Goal: Task Accomplishment & Management: Manage account settings

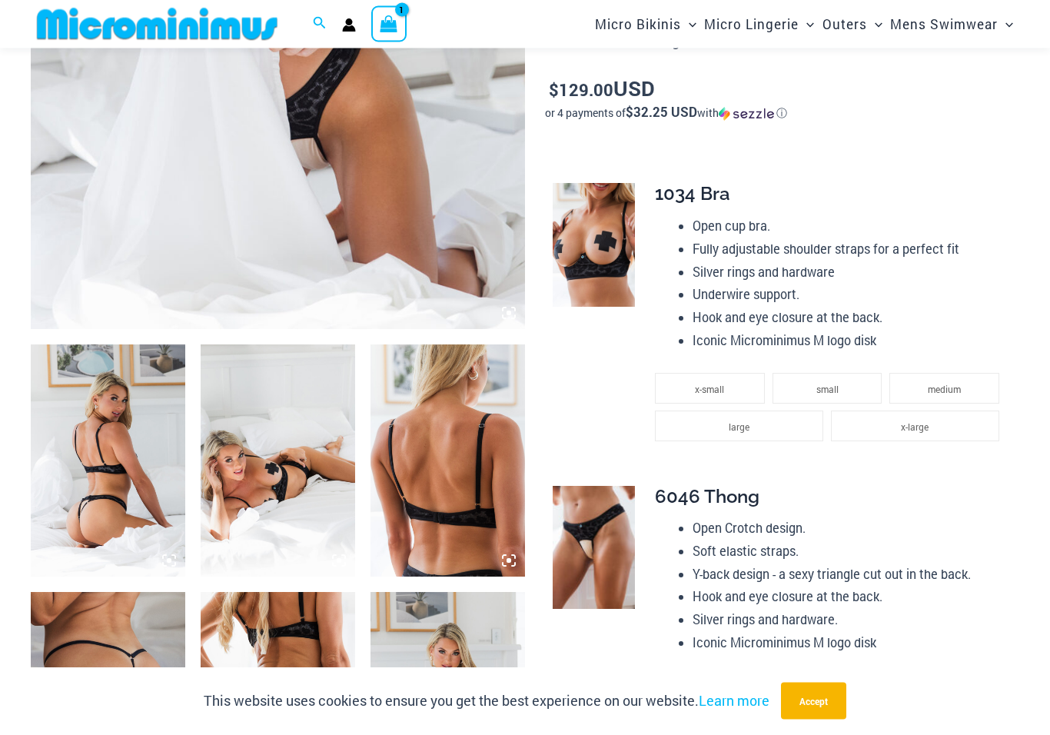
scroll to position [744, 0]
click at [92, 494] on img at bounding box center [108, 460] width 155 height 231
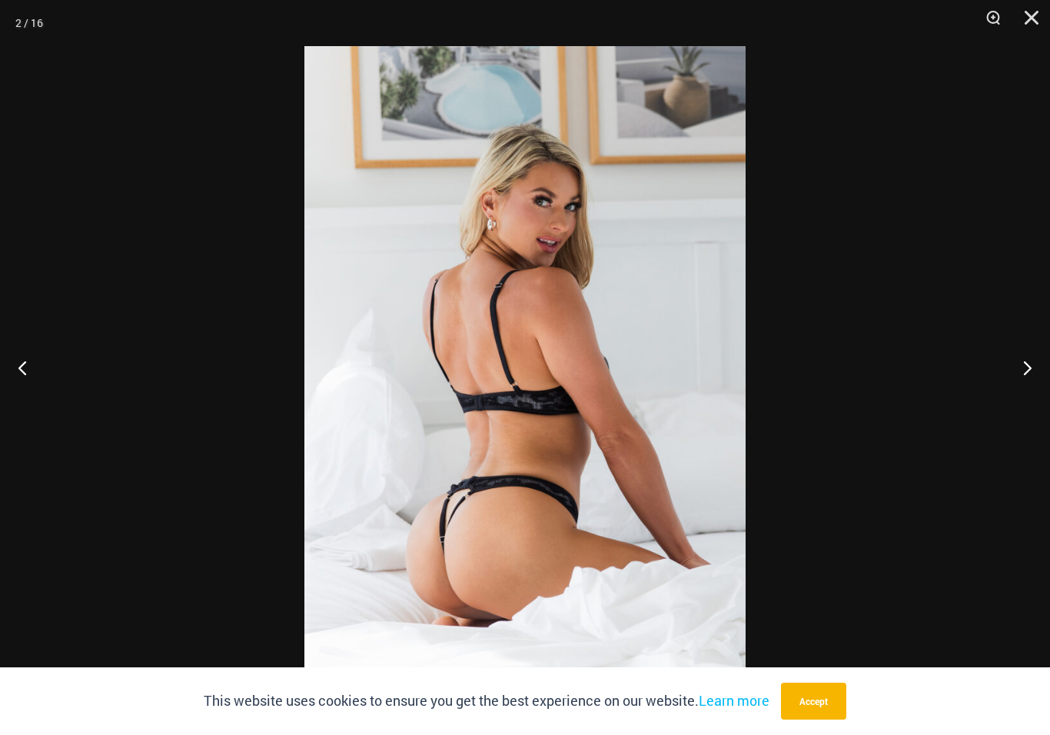
click at [1024, 377] on button "Next" at bounding box center [1022, 367] width 58 height 77
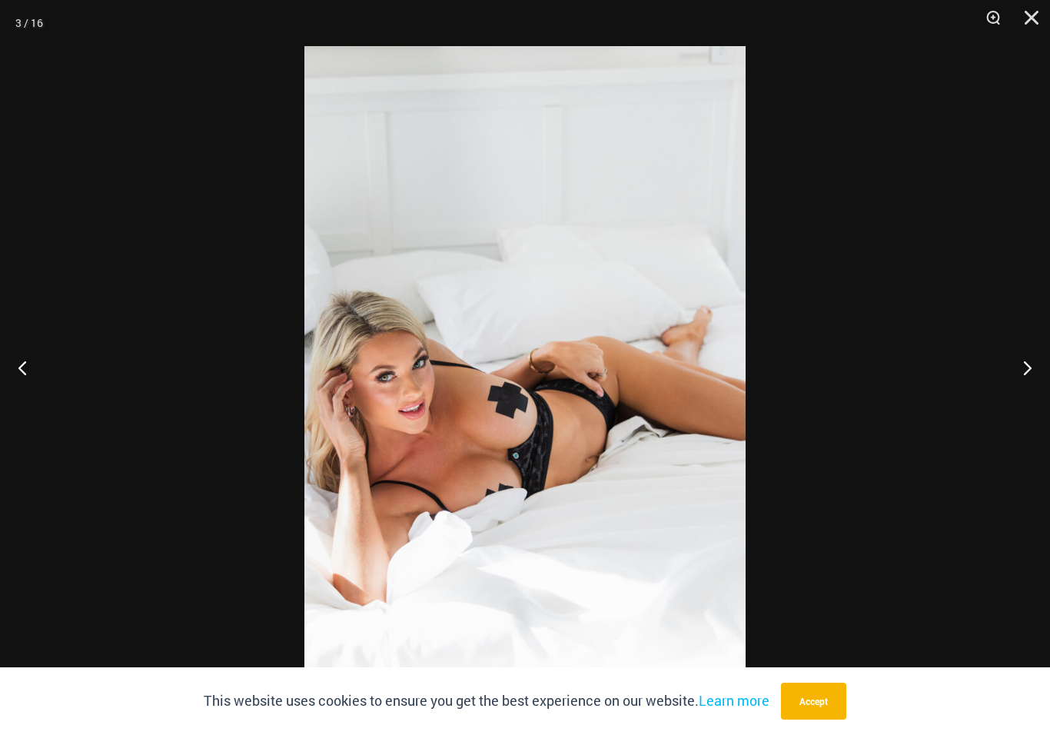
click at [832, 720] on button "Accept" at bounding box center [813, 701] width 65 height 37
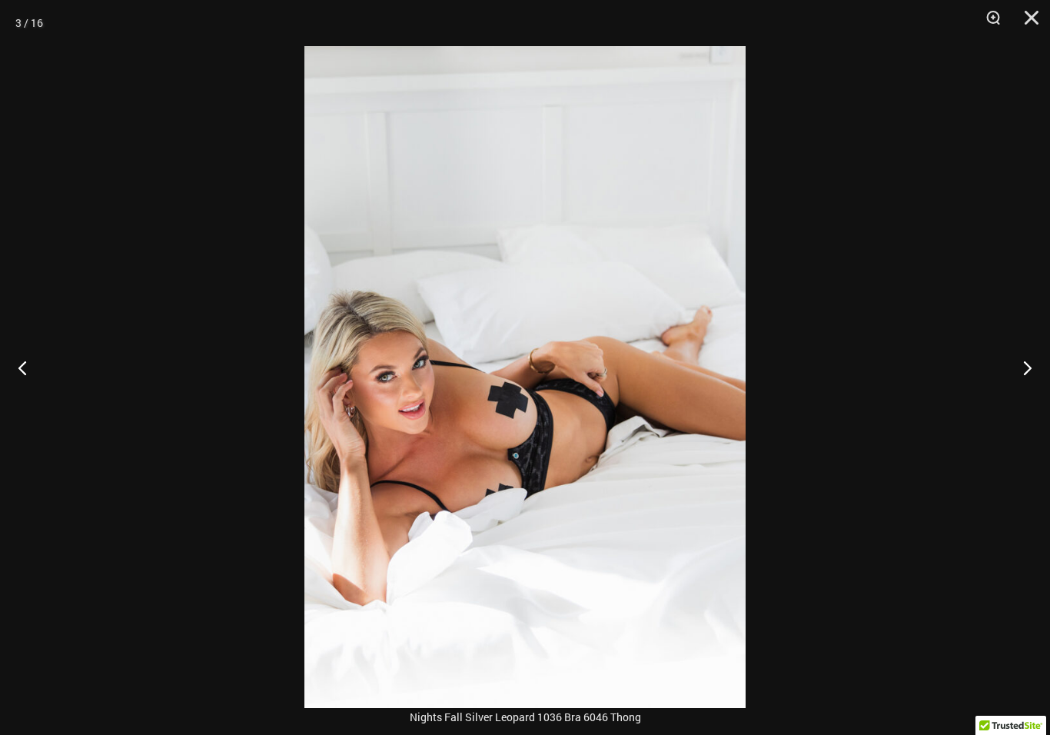
click at [1025, 372] on button "Next" at bounding box center [1022, 367] width 58 height 77
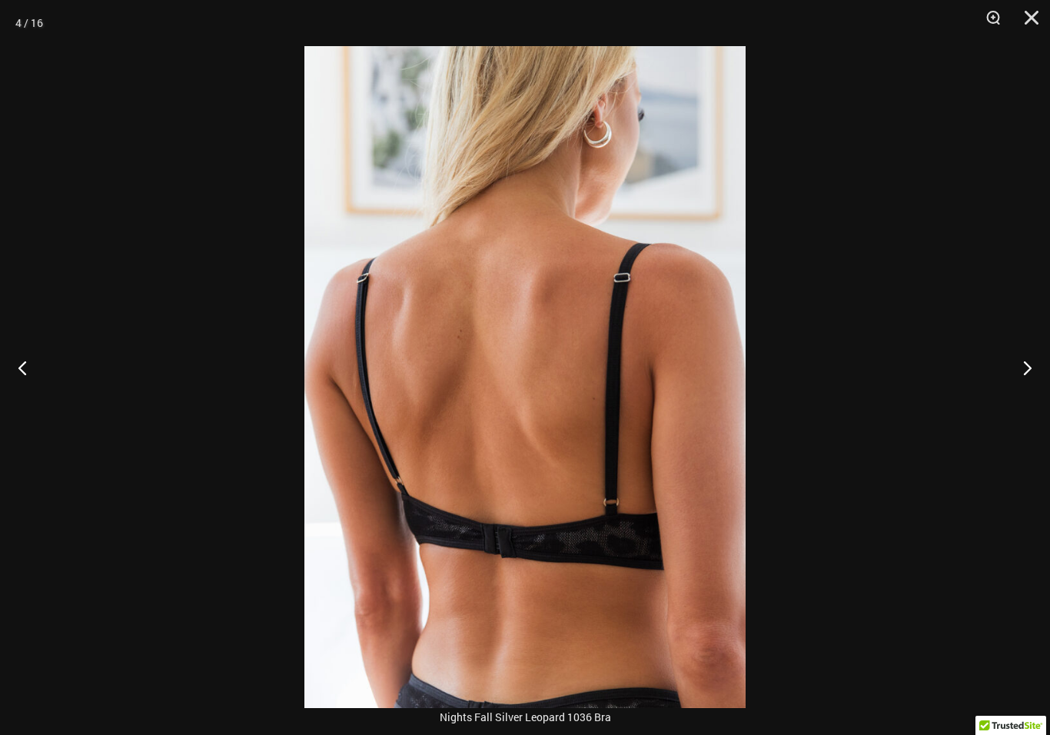
click at [1015, 379] on button "Next" at bounding box center [1022, 367] width 58 height 77
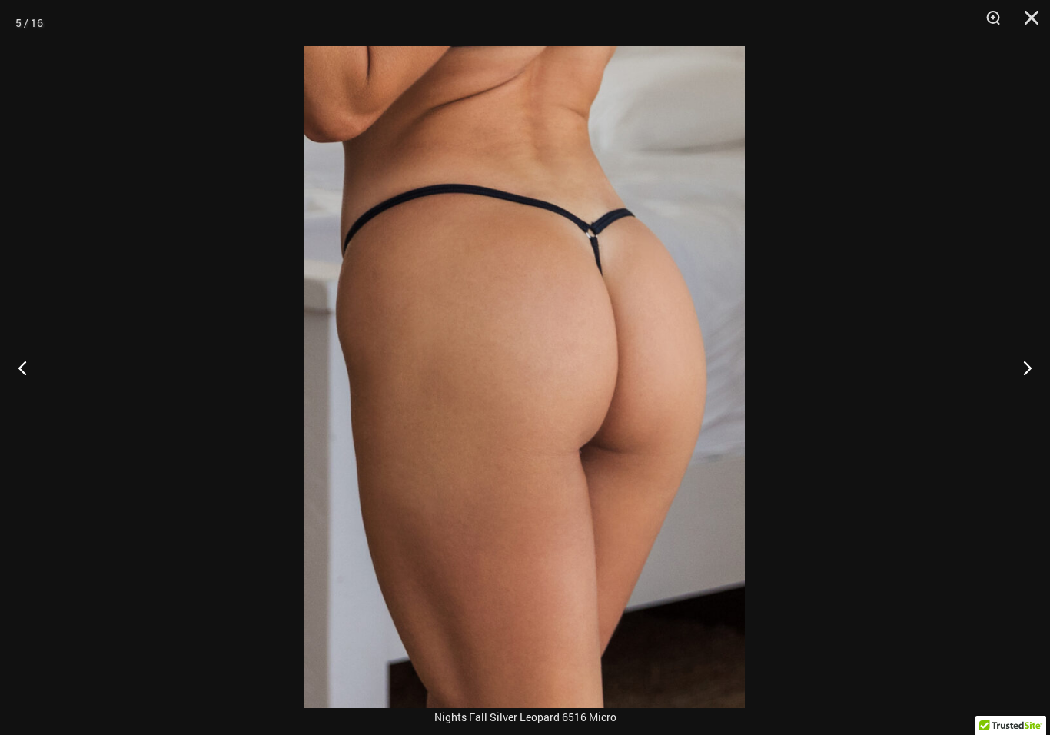
click at [1022, 379] on button "Next" at bounding box center [1022, 367] width 58 height 77
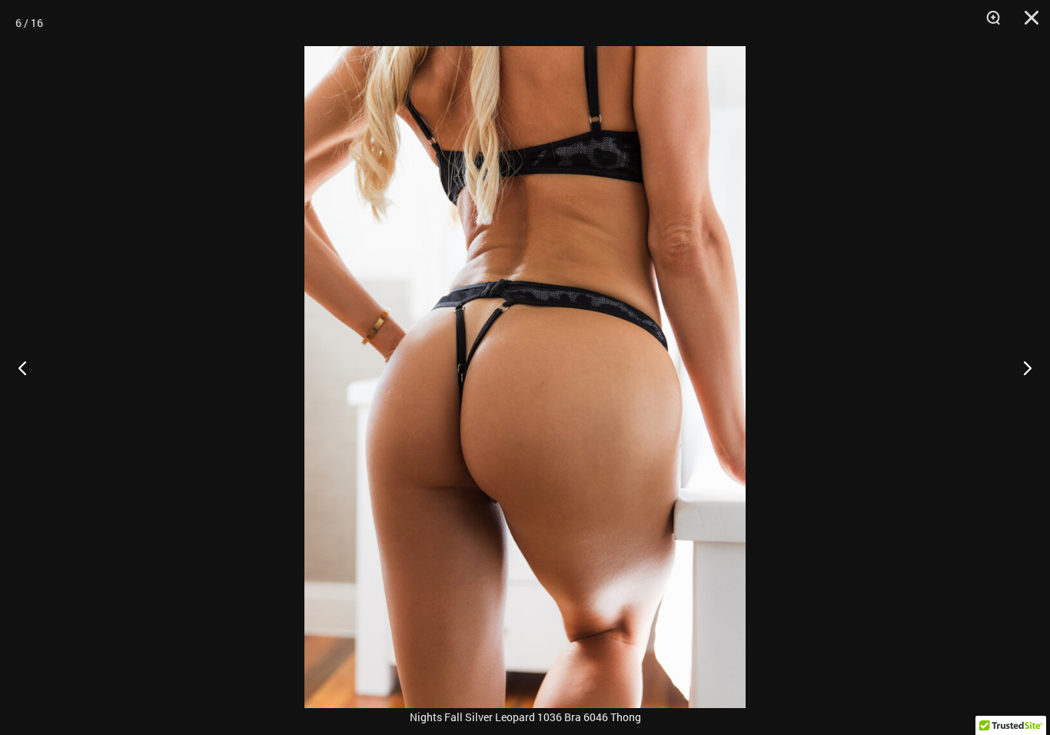
click at [1026, 382] on button "Next" at bounding box center [1022, 367] width 58 height 77
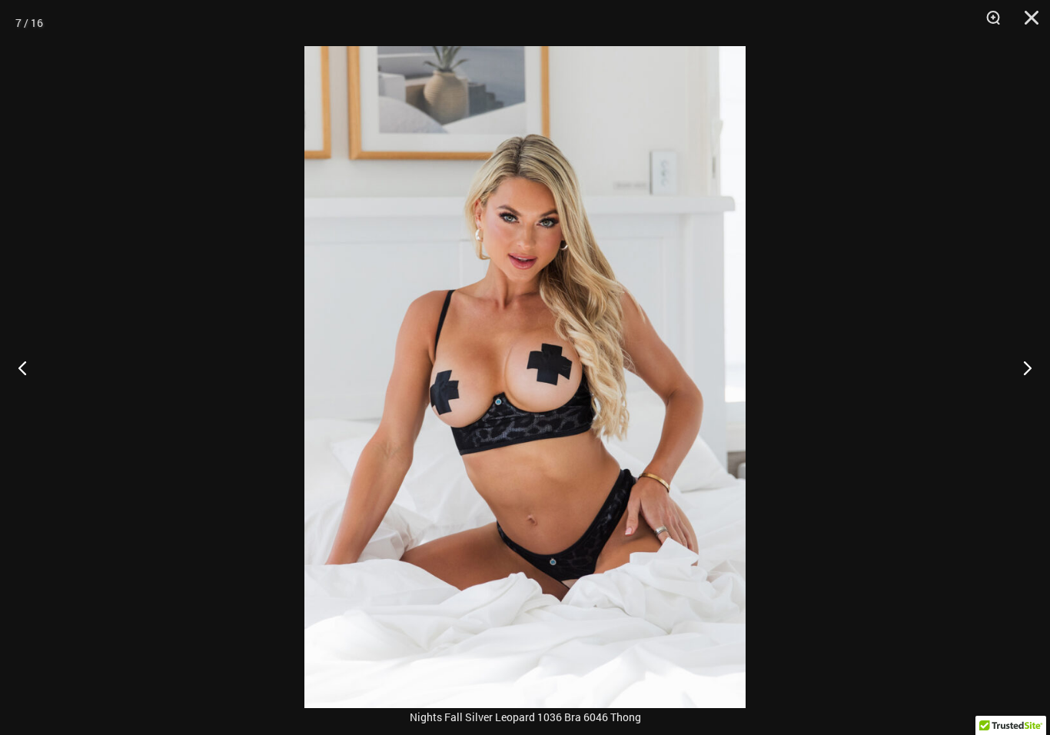
click at [1020, 387] on button "Next" at bounding box center [1022, 367] width 58 height 77
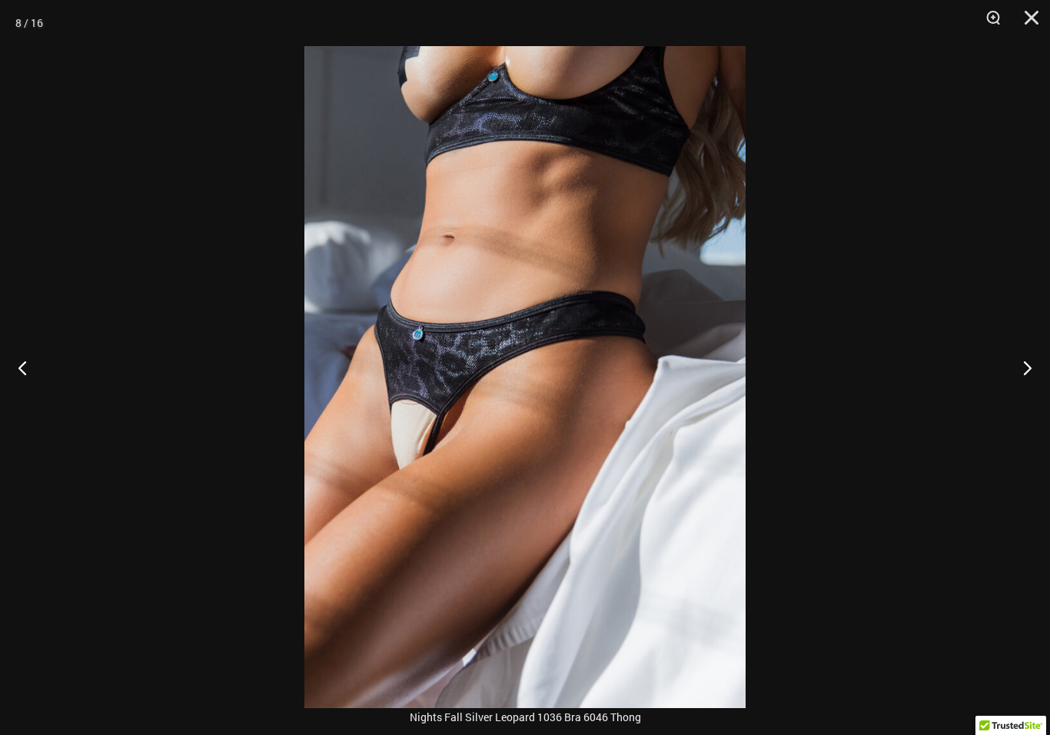
click at [1021, 390] on button "Next" at bounding box center [1022, 367] width 58 height 77
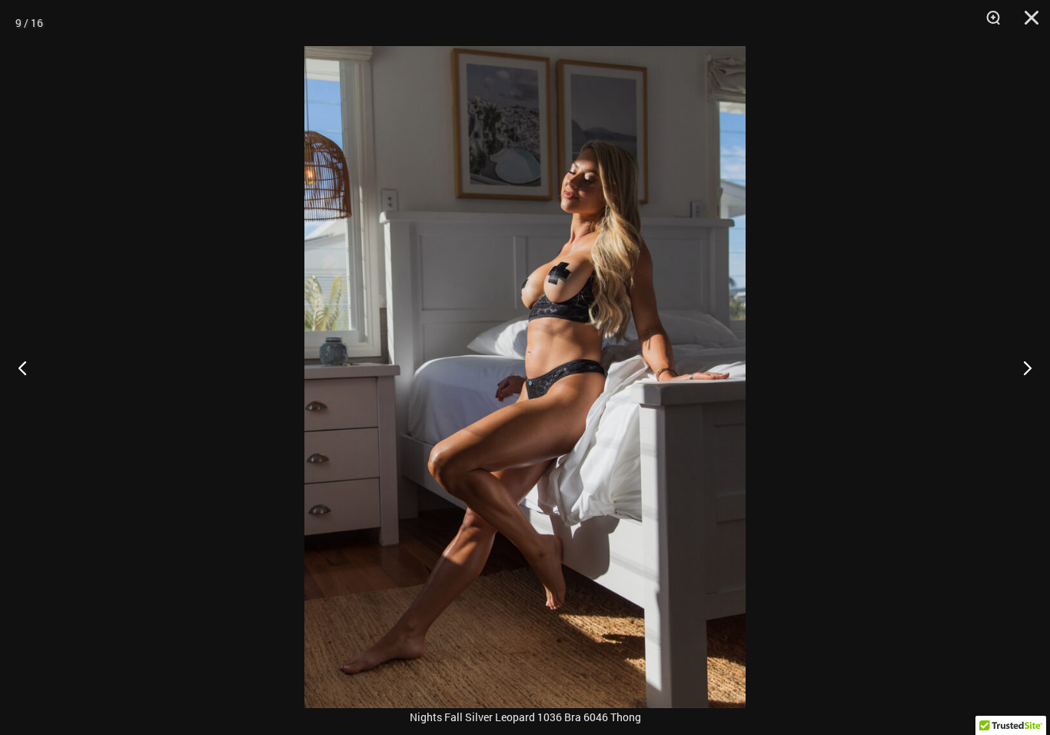
click at [1028, 392] on button "Next" at bounding box center [1022, 367] width 58 height 77
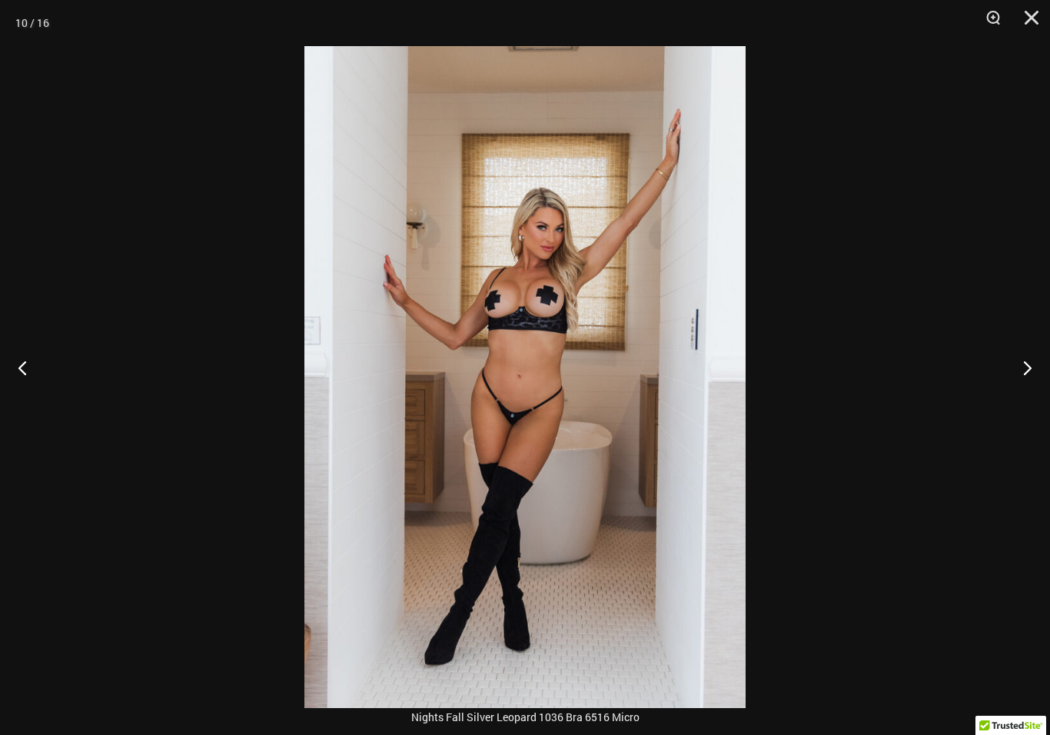
click at [1021, 391] on button "Next" at bounding box center [1022, 367] width 58 height 77
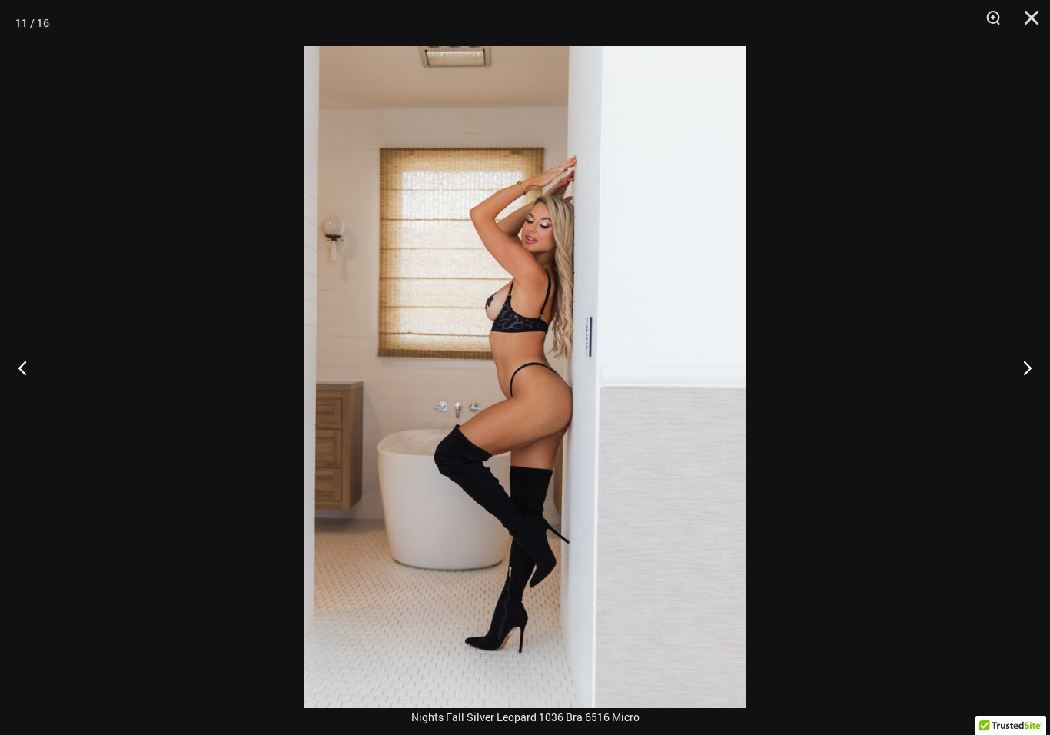
click at [42, 394] on button "Previous" at bounding box center [29, 367] width 58 height 77
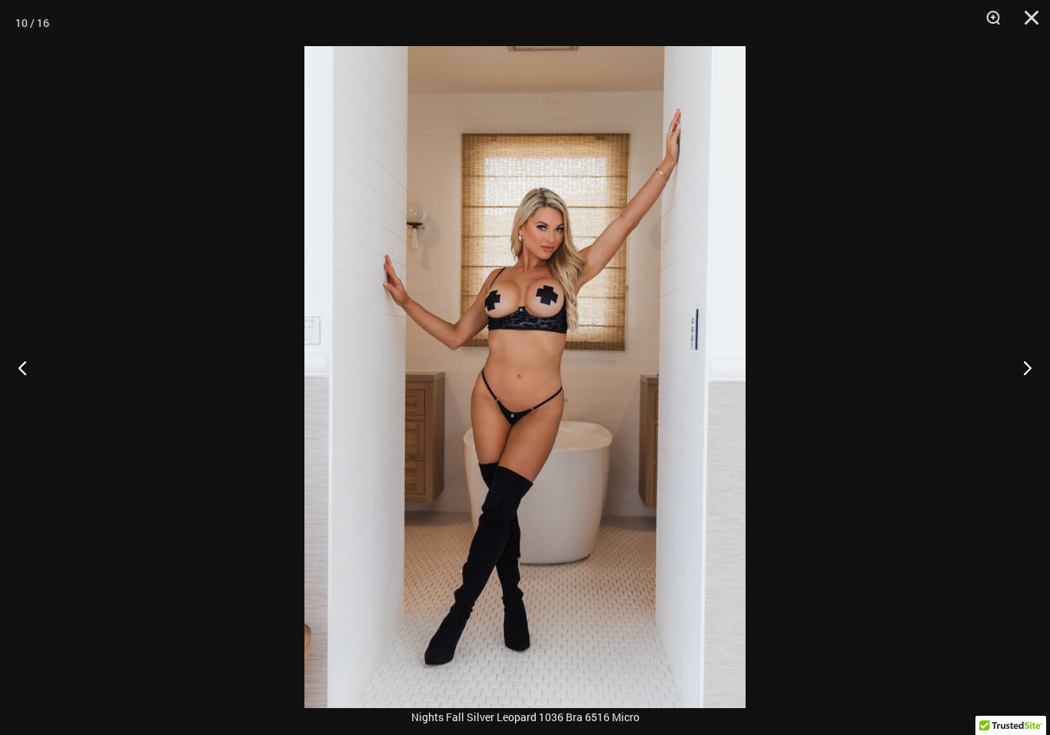
click at [1030, 377] on button "Next" at bounding box center [1022, 367] width 58 height 77
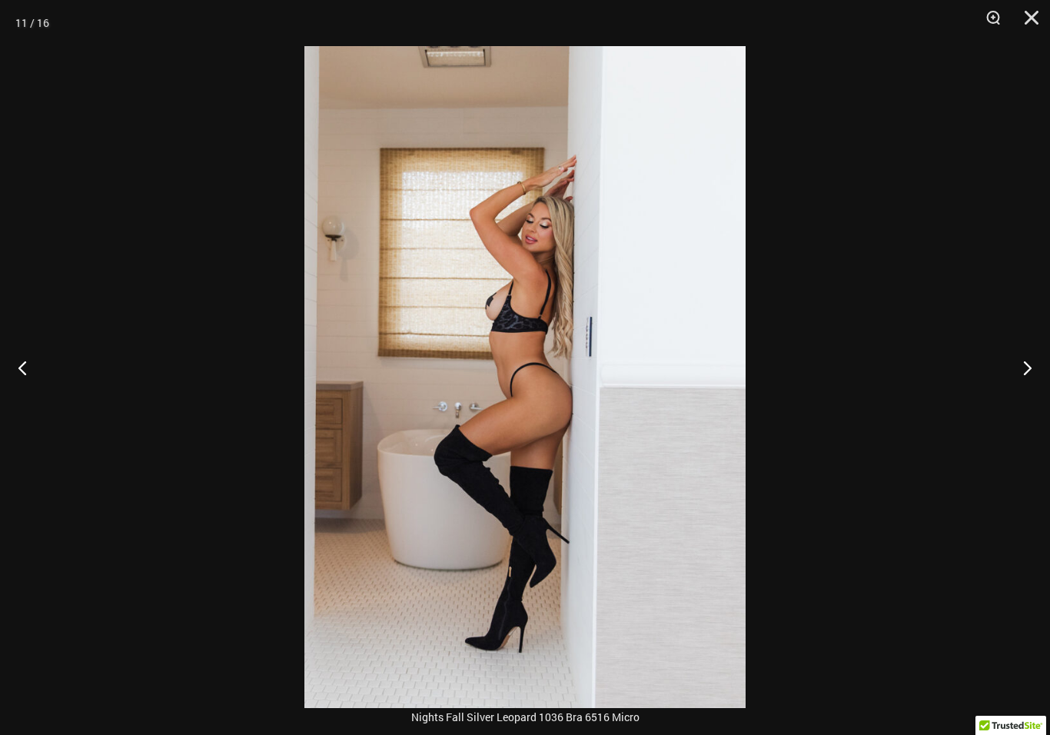
click at [1031, 381] on button "Next" at bounding box center [1022, 367] width 58 height 77
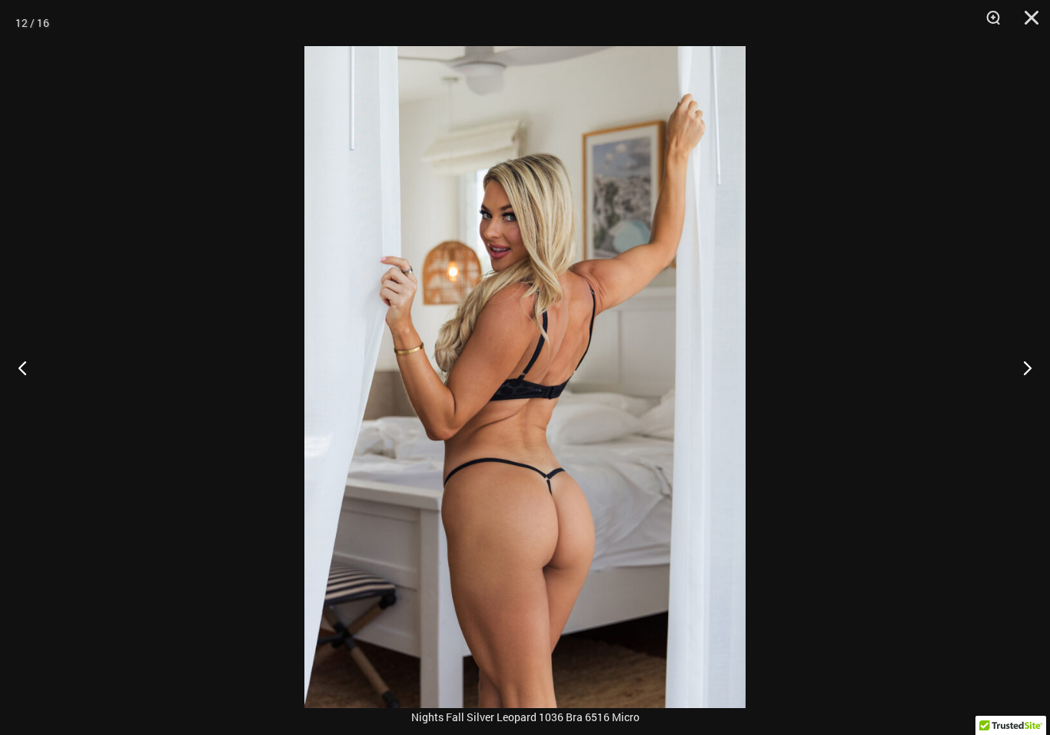
click at [1008, 388] on button "Next" at bounding box center [1022, 367] width 58 height 77
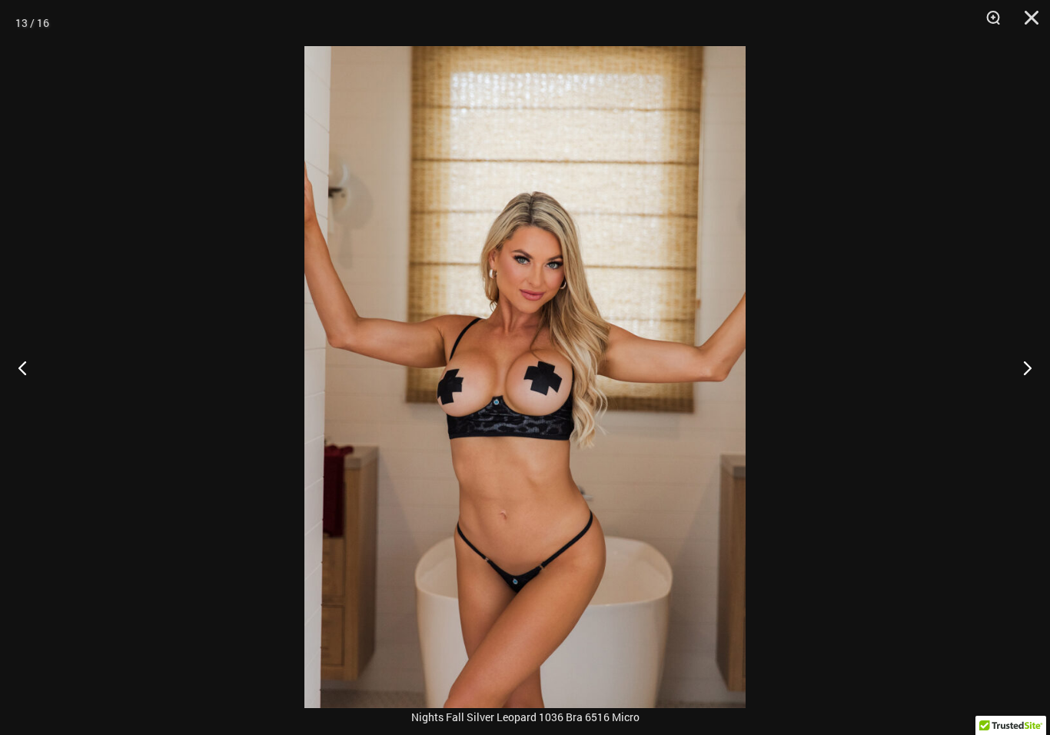
click at [1023, 377] on button "Next" at bounding box center [1022, 367] width 58 height 77
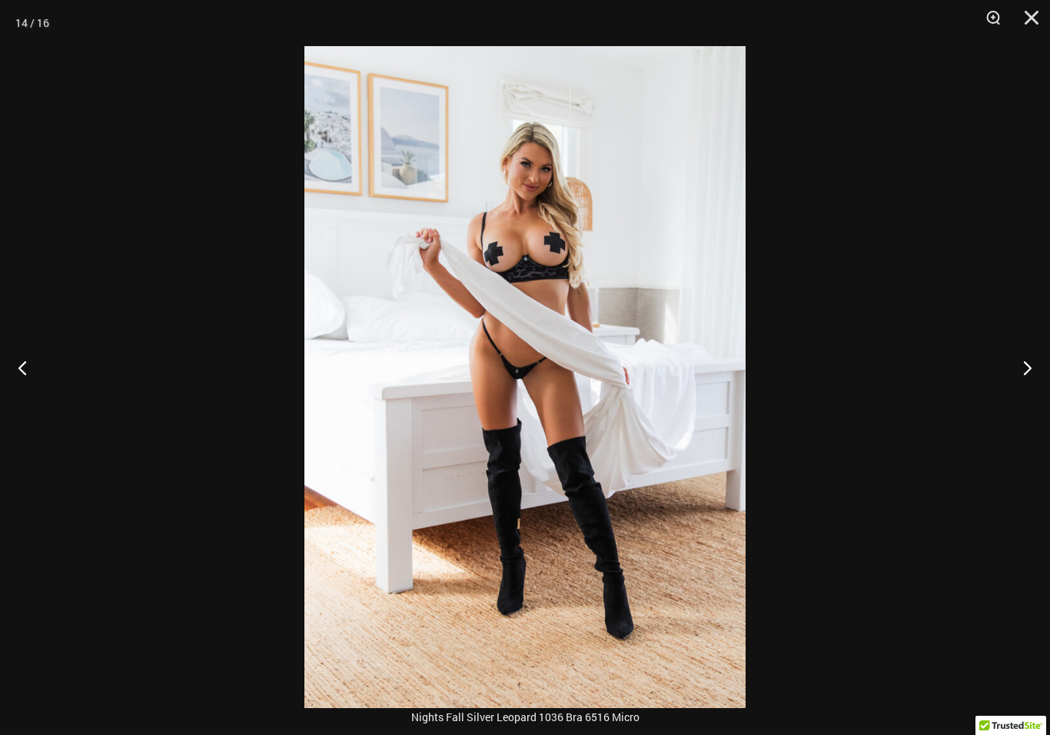
click at [1029, 380] on button "Next" at bounding box center [1022, 367] width 58 height 77
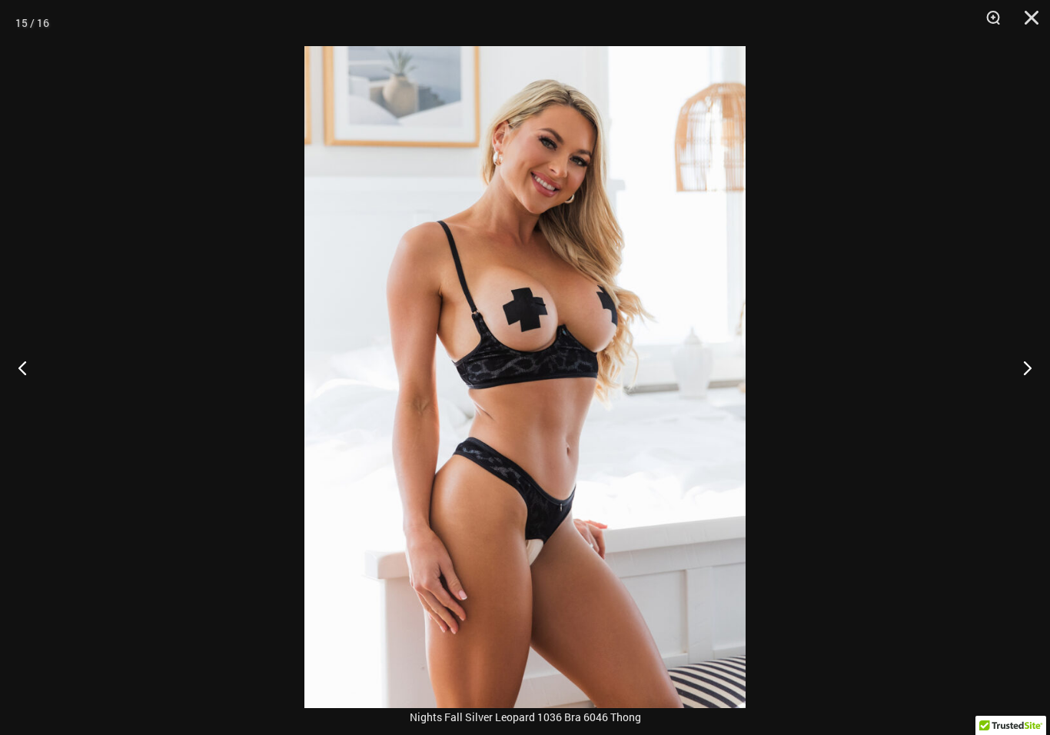
click at [1023, 373] on button "Next" at bounding box center [1022, 367] width 58 height 77
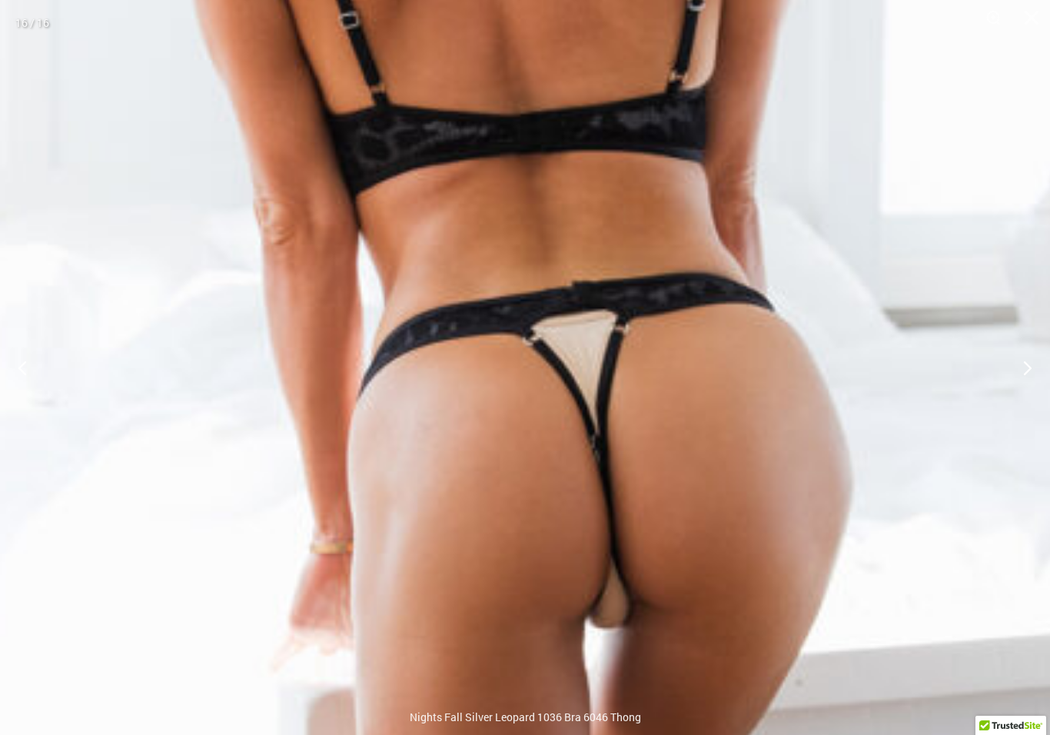
click at [914, 466] on img at bounding box center [498, 582] width 1766 height 2648
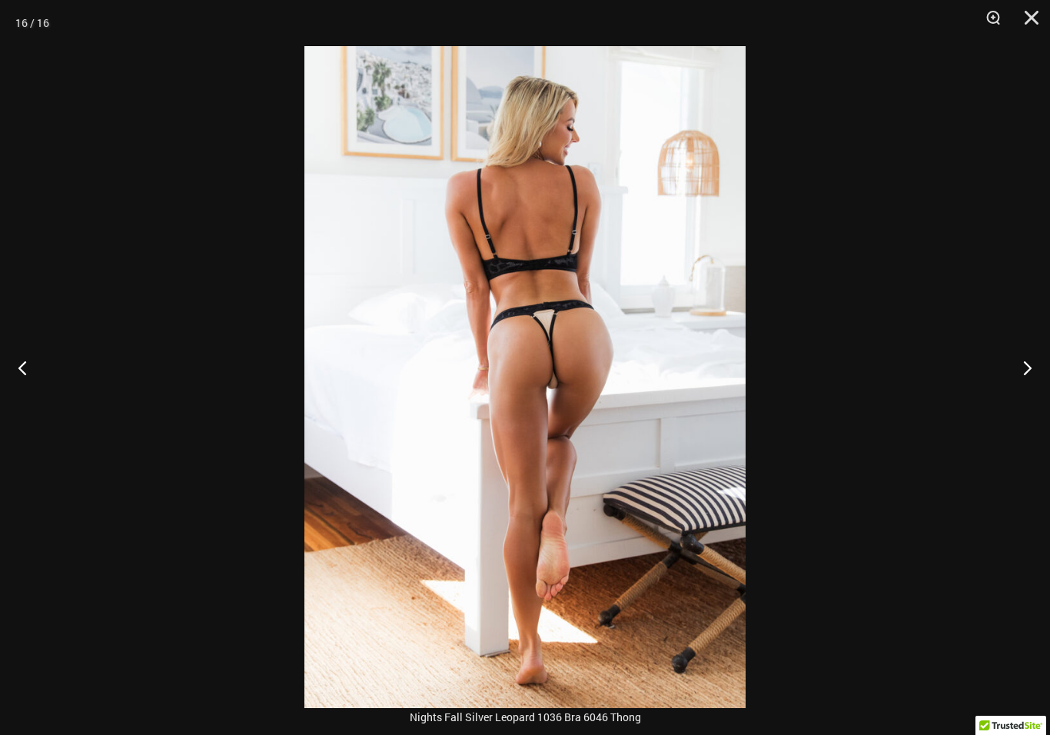
click at [1026, 388] on button "Next" at bounding box center [1022, 367] width 58 height 77
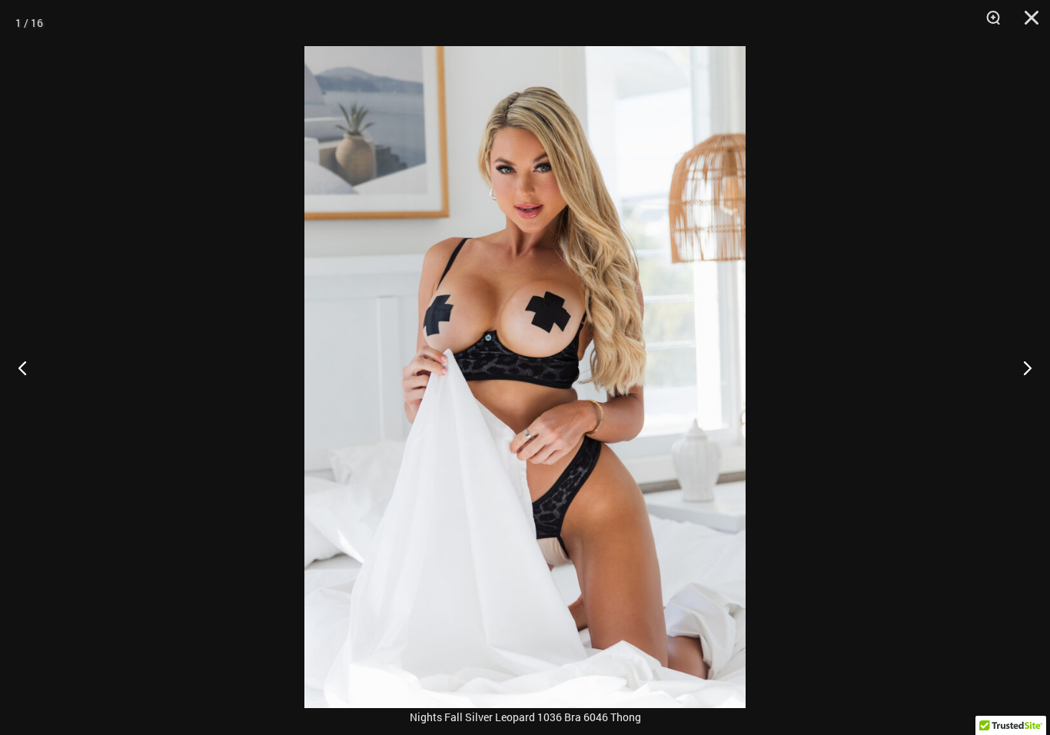
click at [1031, 368] on button "Next" at bounding box center [1022, 367] width 58 height 77
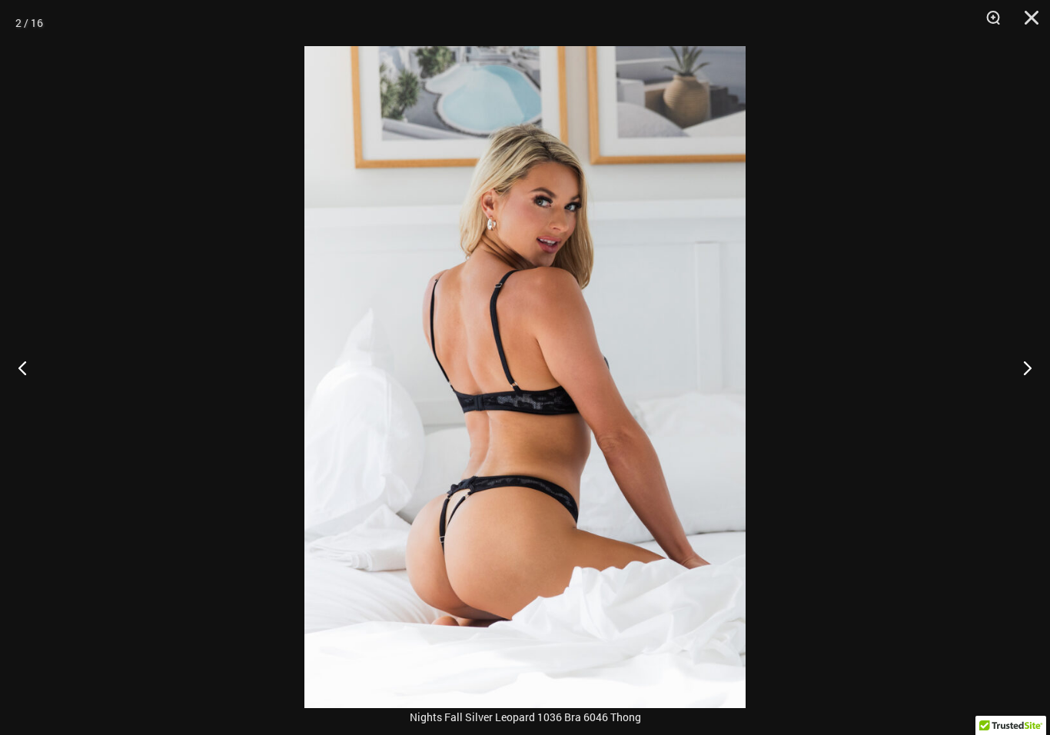
click at [1025, 375] on button "Next" at bounding box center [1022, 367] width 58 height 77
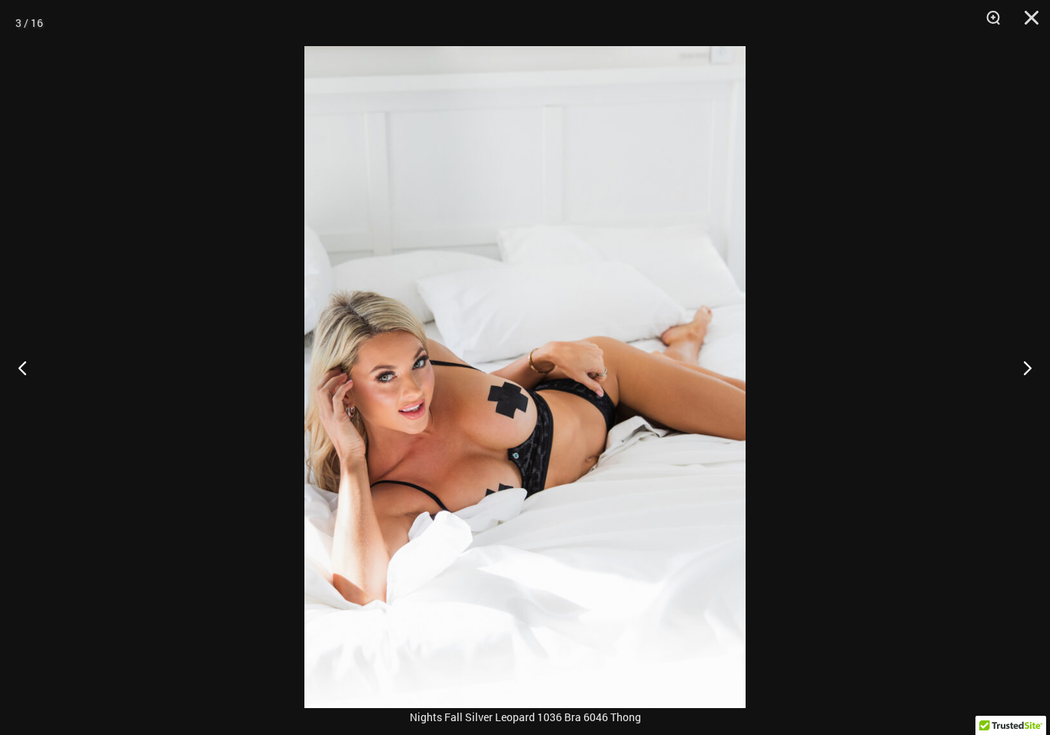
click at [1023, 378] on button "Next" at bounding box center [1022, 367] width 58 height 77
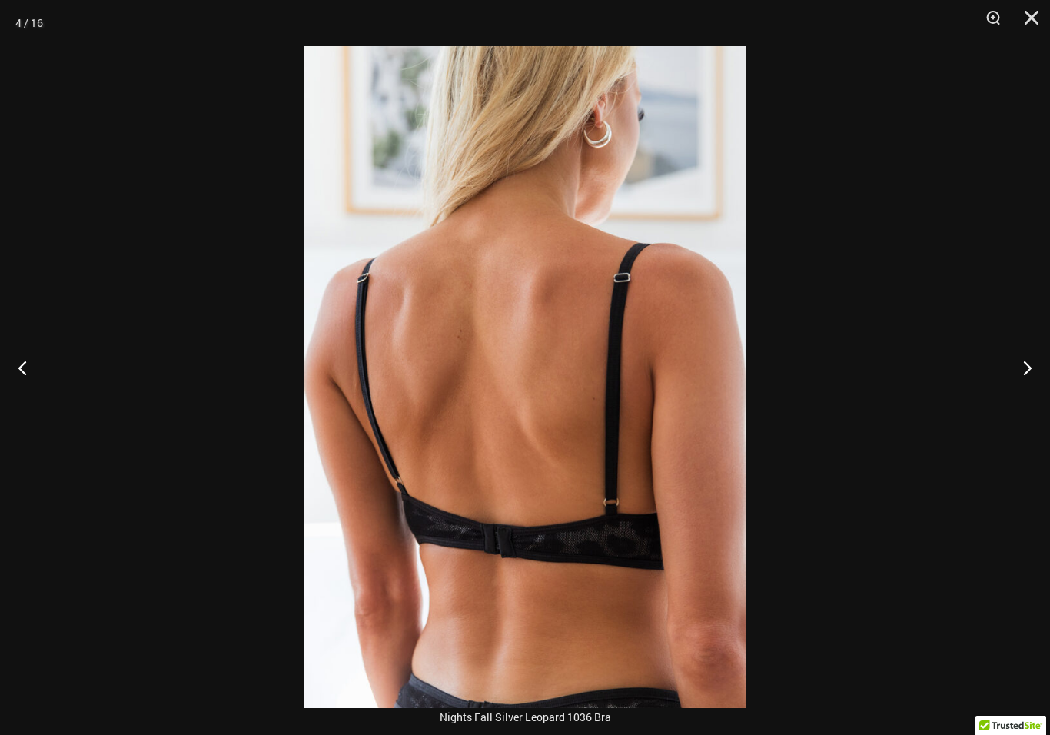
click at [1015, 373] on button "Next" at bounding box center [1022, 367] width 58 height 77
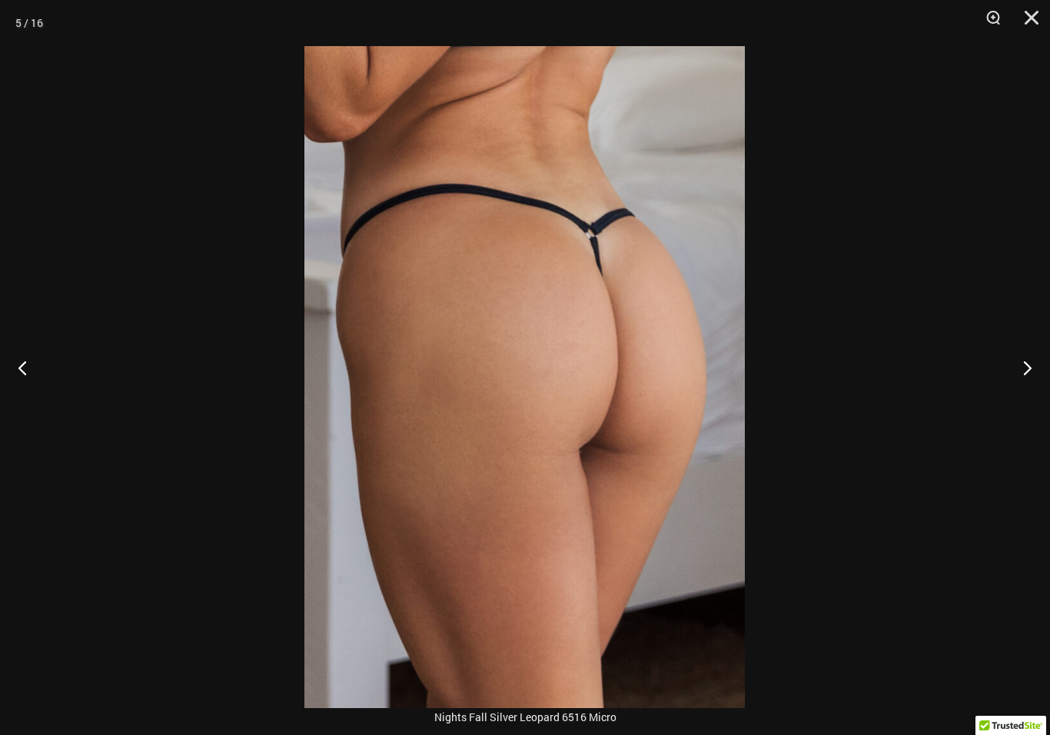
click at [1028, 368] on button "Next" at bounding box center [1022, 367] width 58 height 77
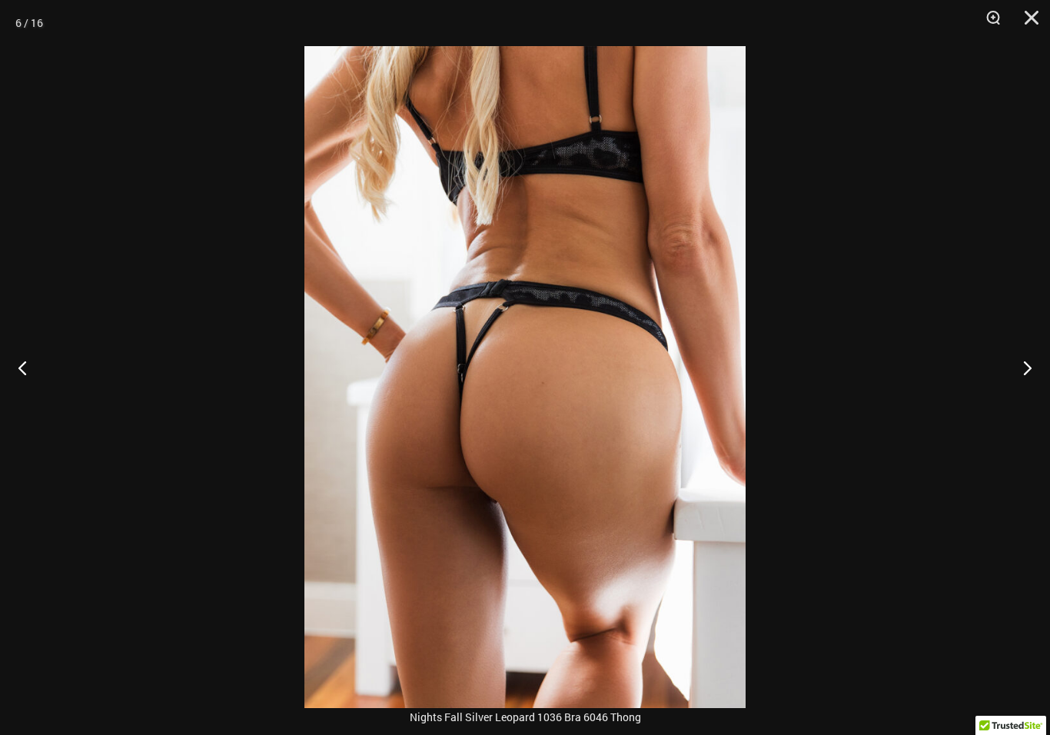
click at [1042, 25] on button "Close" at bounding box center [1026, 23] width 38 height 46
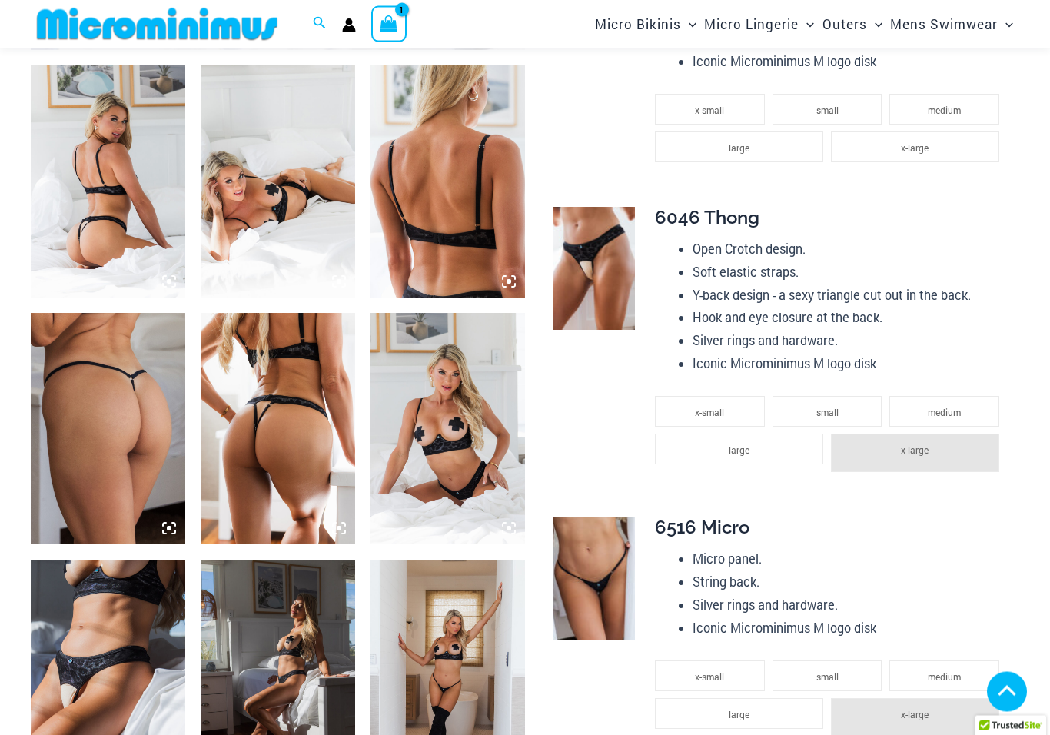
scroll to position [1030, 0]
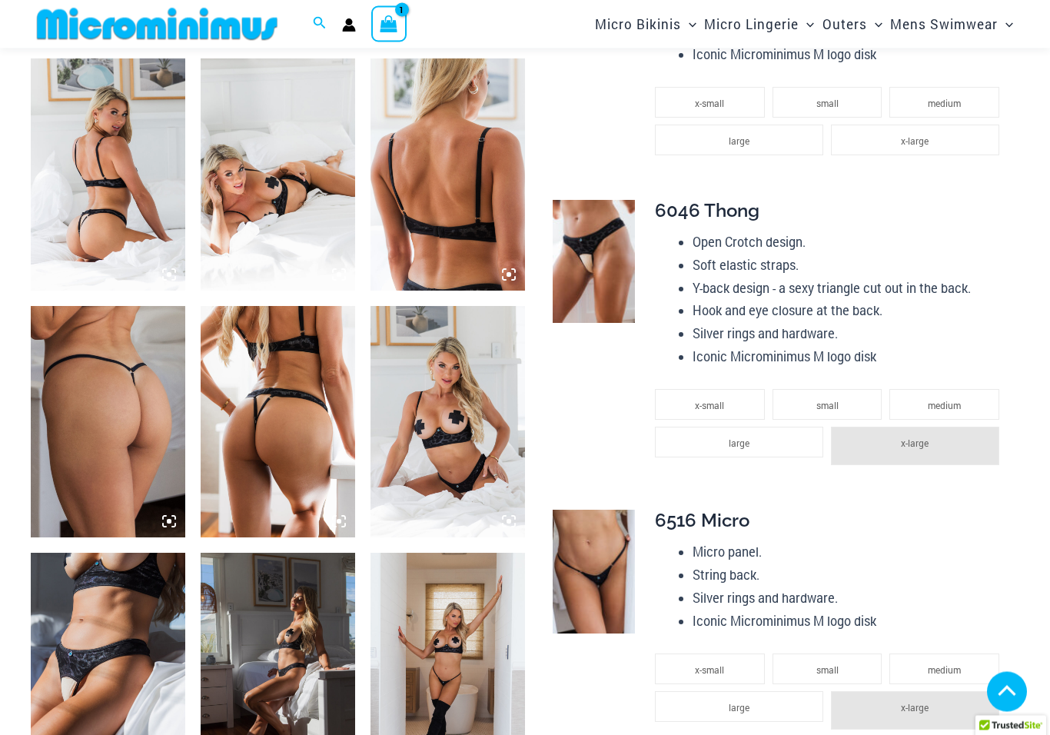
click at [764, 436] on li "large" at bounding box center [739, 443] width 168 height 31
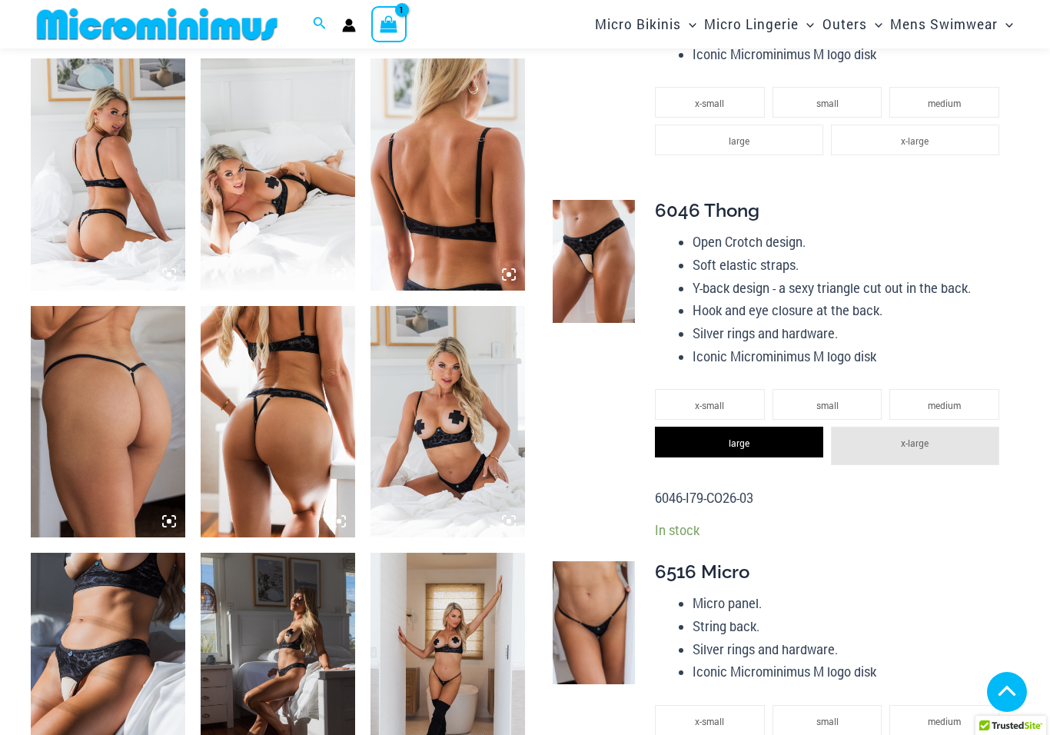
click at [388, 25] on icon "View Shopping Cart, 1 items" at bounding box center [390, 24] width 18 height 18
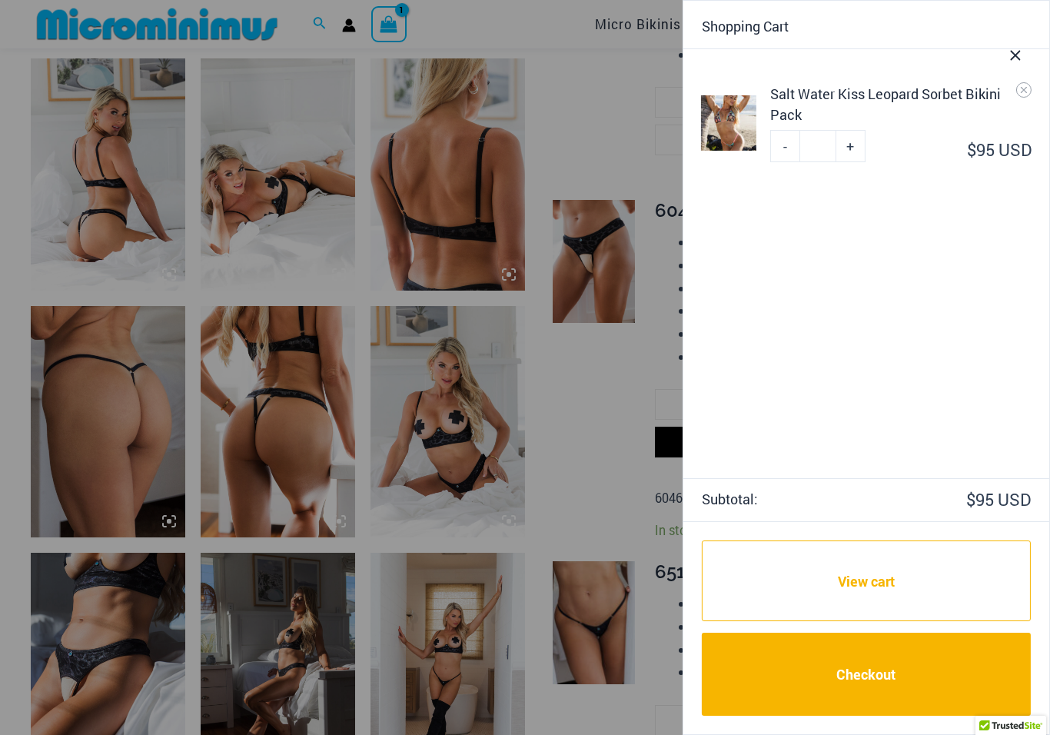
click at [938, 105] on div "Salt Water Kiss Leopard Sorbet Bikini Pack" at bounding box center [901, 105] width 261 height 42
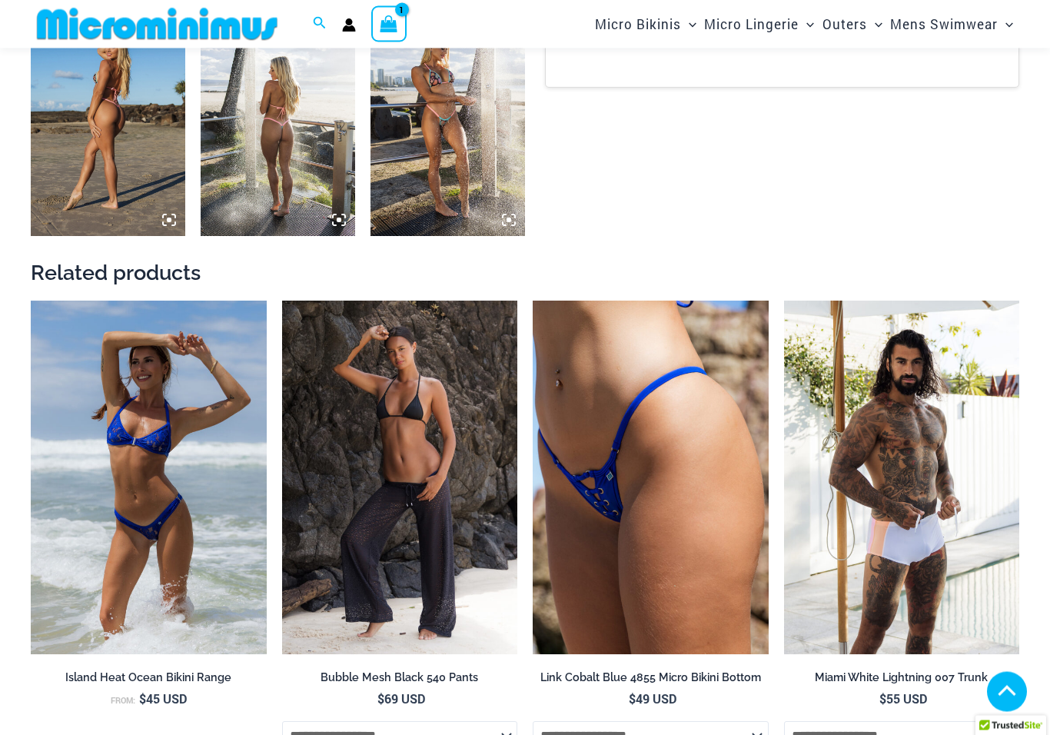
scroll to position [1117, 0]
click at [282, 301] on img at bounding box center [282, 301] width 0 height 0
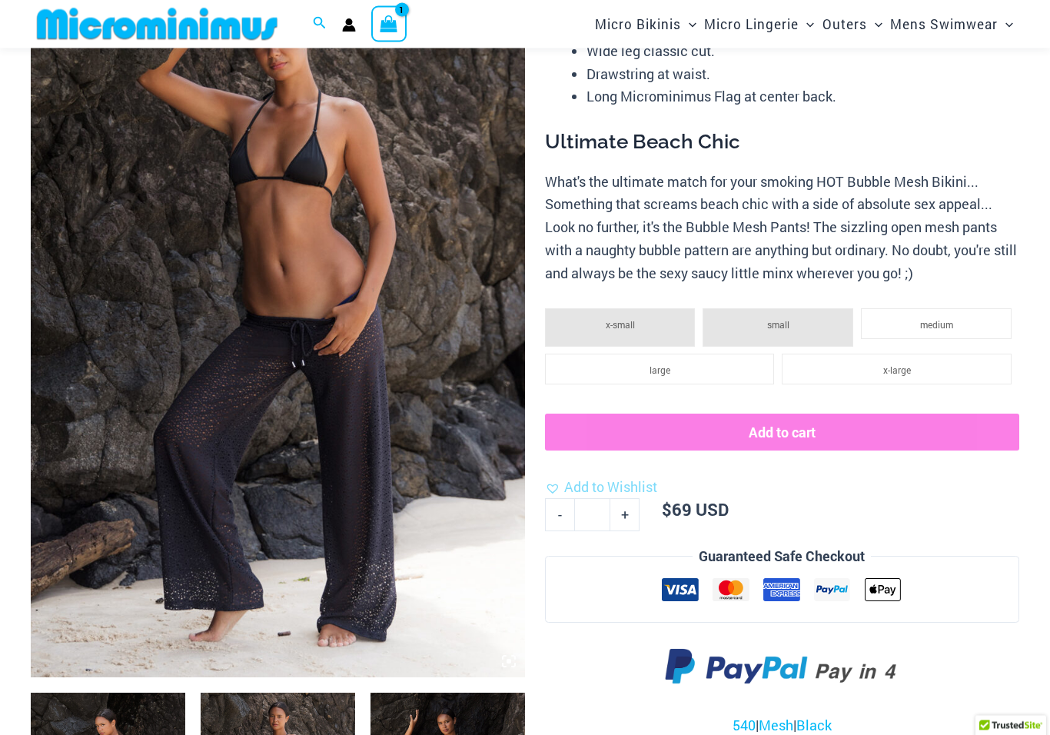
scroll to position [181, 0]
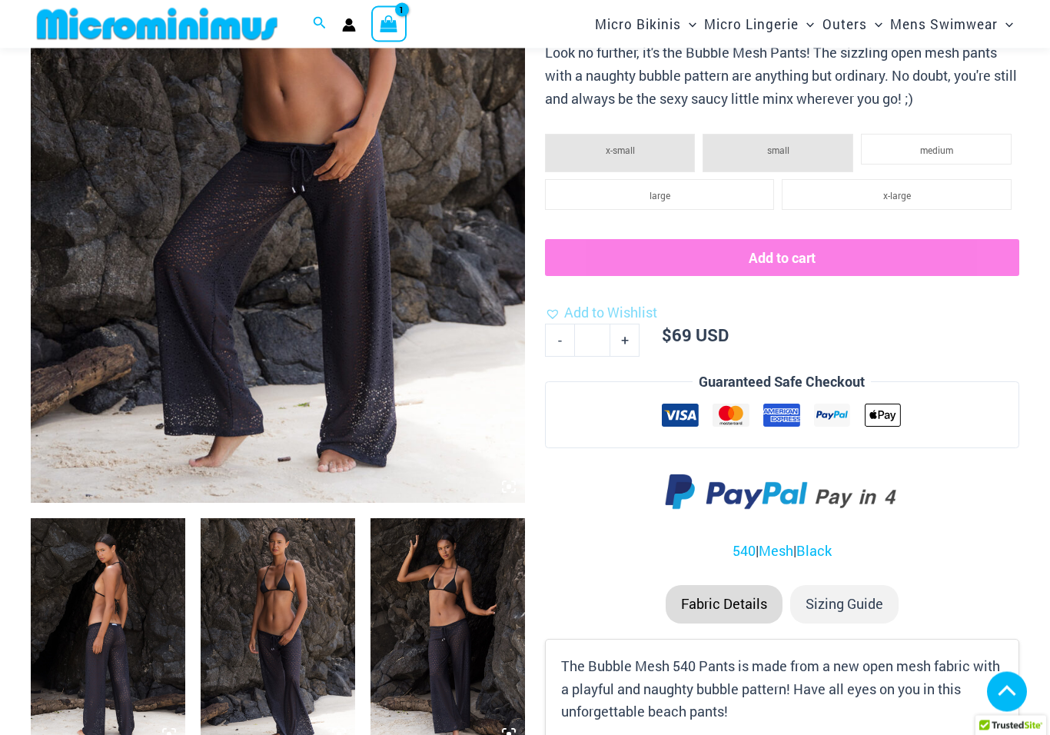
click at [104, 610] on img at bounding box center [108, 634] width 155 height 231
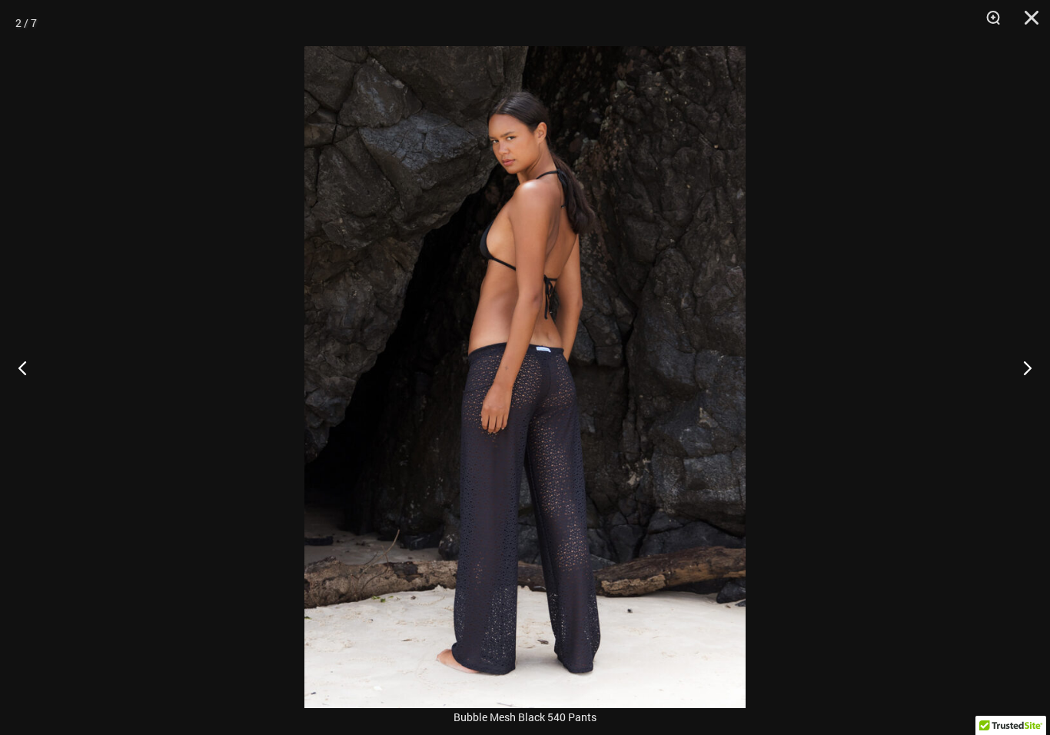
click at [1030, 380] on button "Next" at bounding box center [1022, 367] width 58 height 77
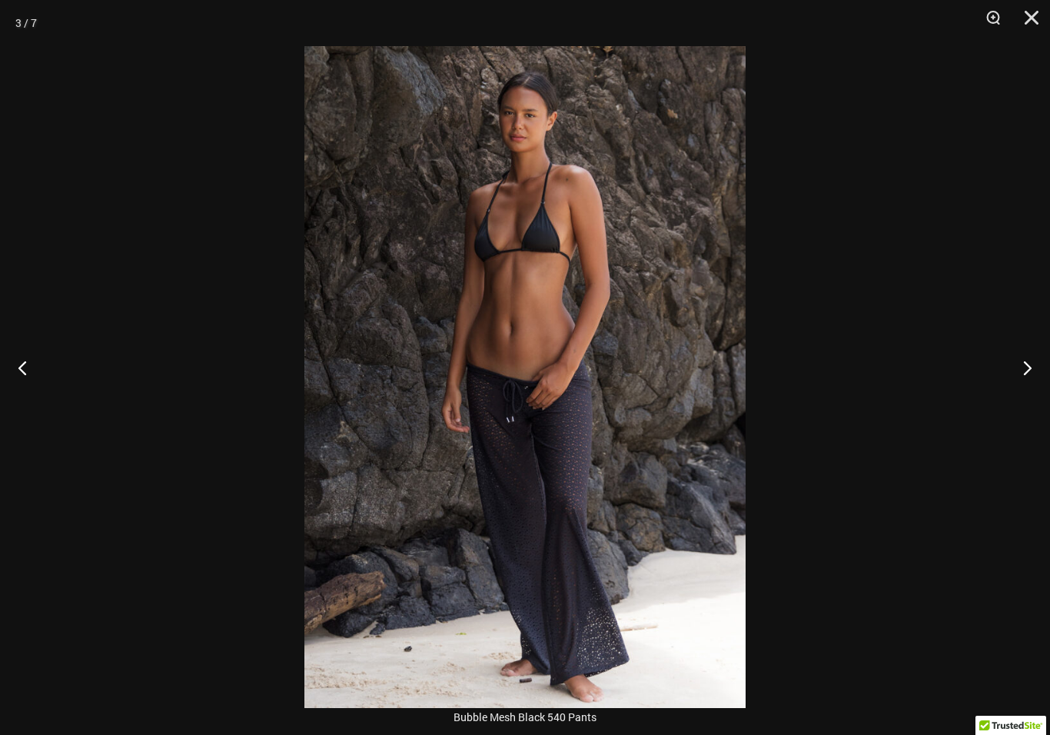
click at [1031, 379] on button "Next" at bounding box center [1022, 367] width 58 height 77
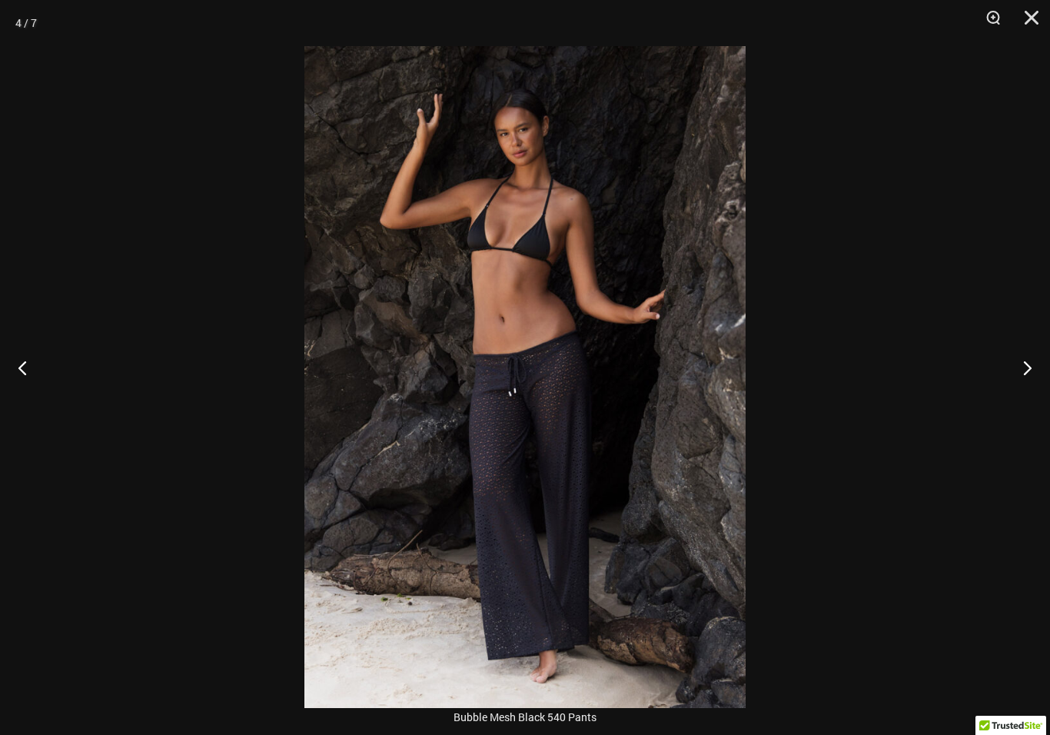
click at [1035, 380] on button "Next" at bounding box center [1022, 367] width 58 height 77
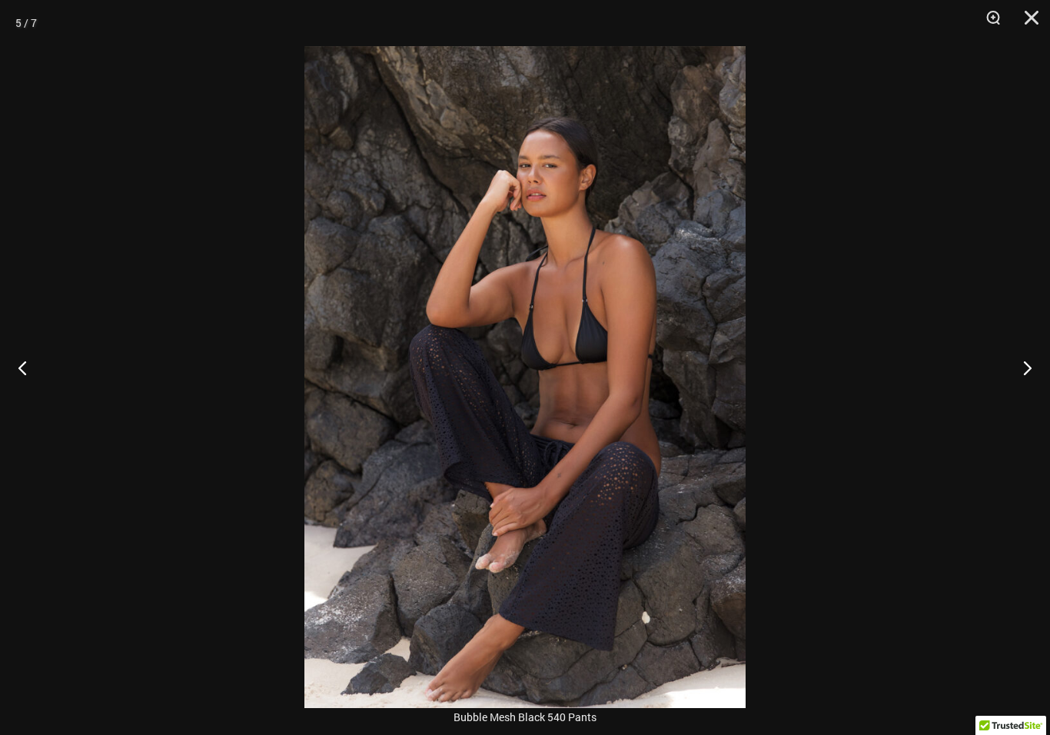
click at [1028, 387] on button "Next" at bounding box center [1022, 367] width 58 height 77
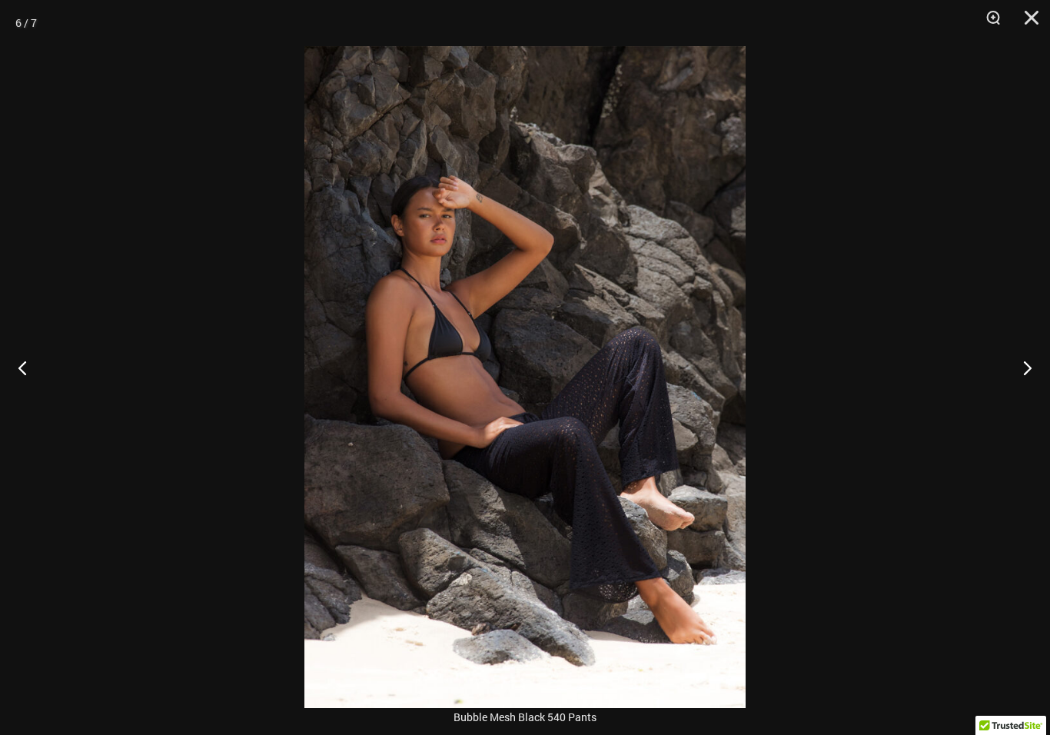
click at [1026, 388] on button "Next" at bounding box center [1022, 367] width 58 height 77
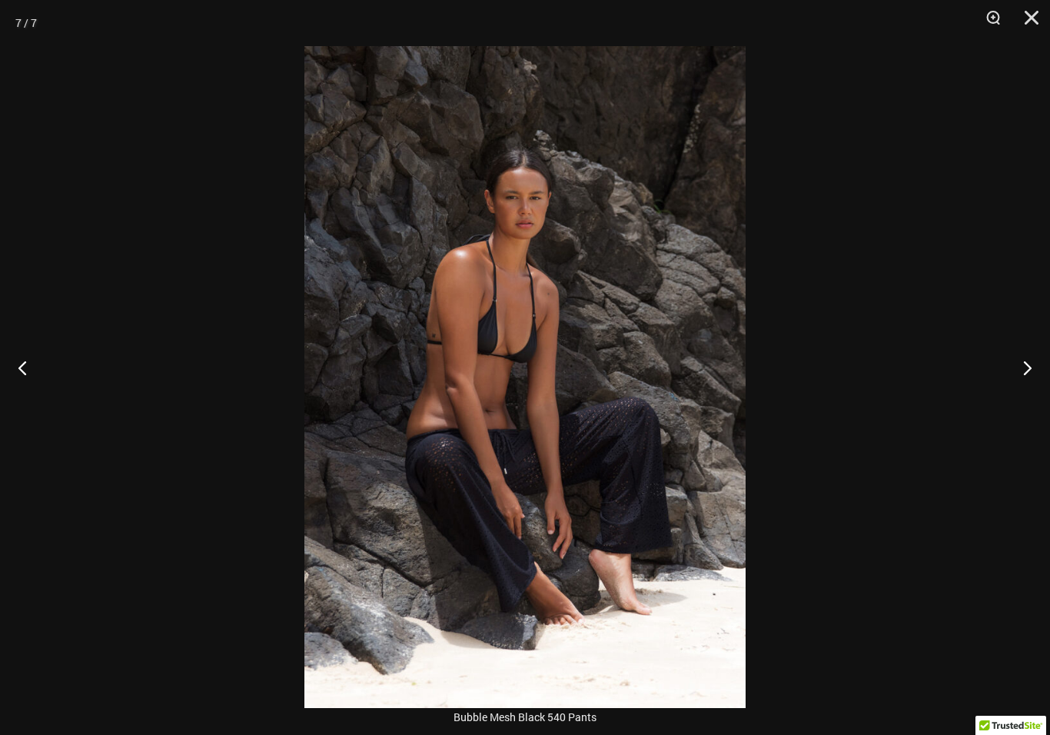
click at [1030, 391] on button "Next" at bounding box center [1022, 367] width 58 height 77
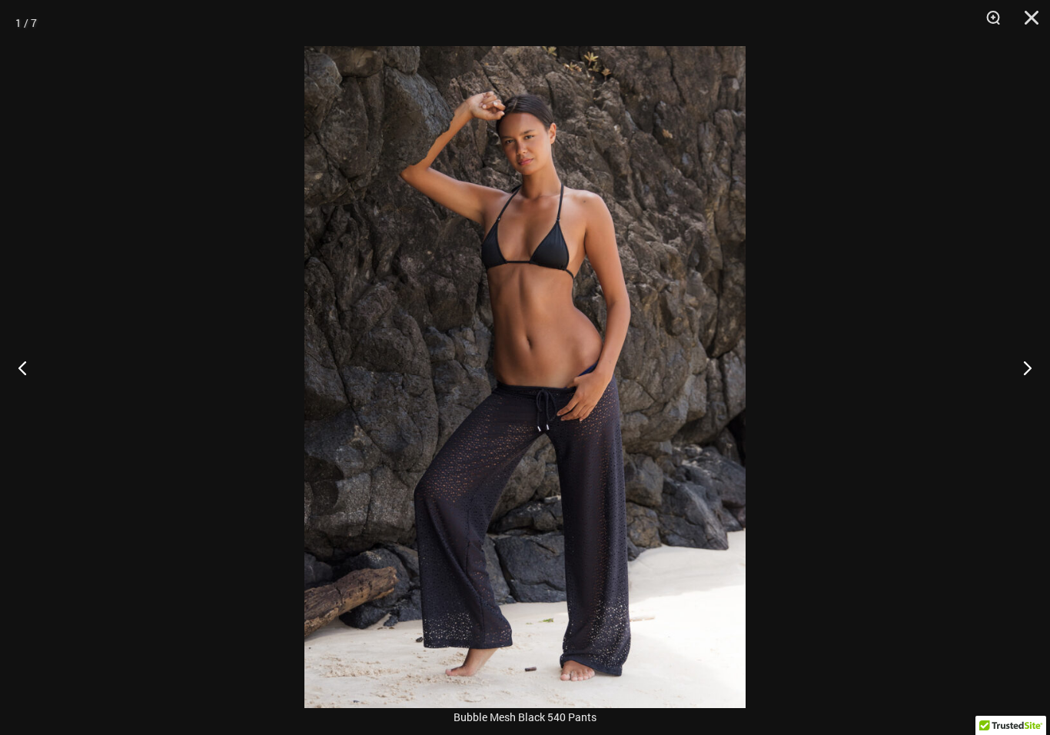
click at [1029, 372] on button "Next" at bounding box center [1022, 367] width 58 height 77
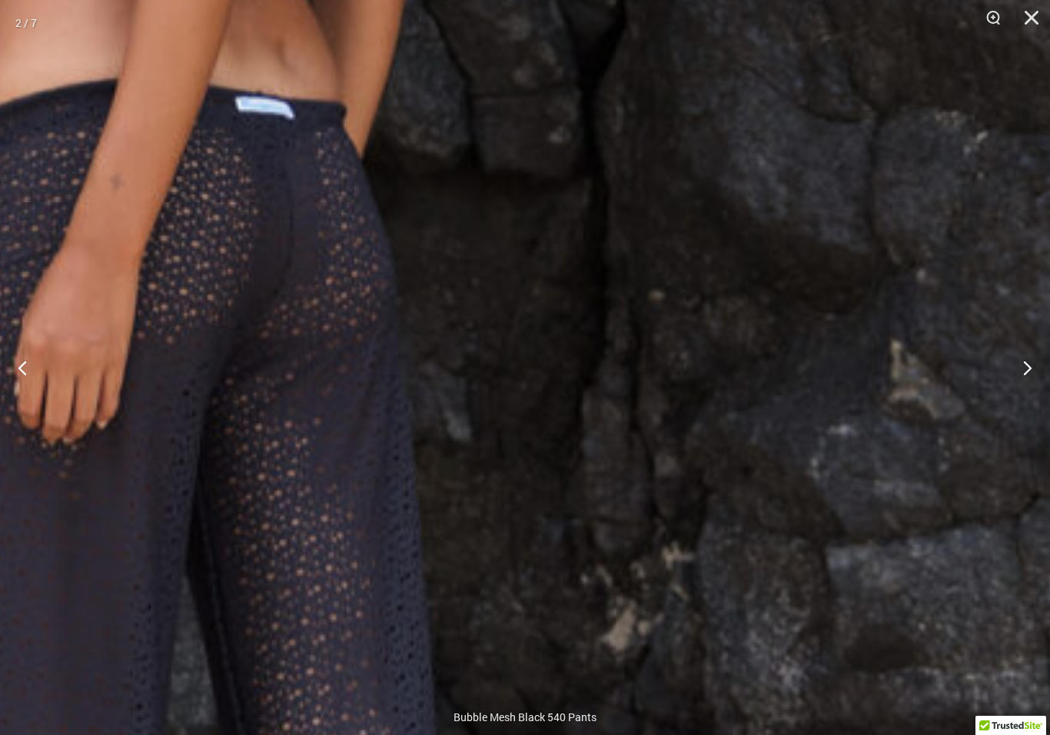
click at [648, 438] on img at bounding box center [191, 218] width 1770 height 2655
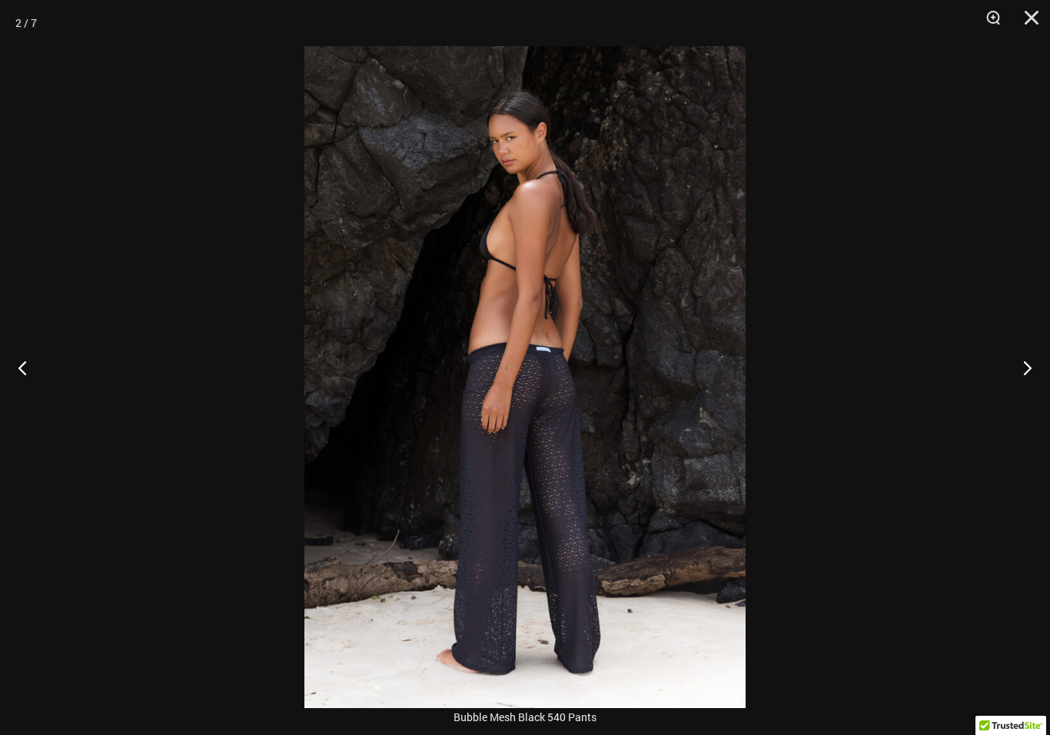
click at [1037, 385] on button "Next" at bounding box center [1022, 367] width 58 height 77
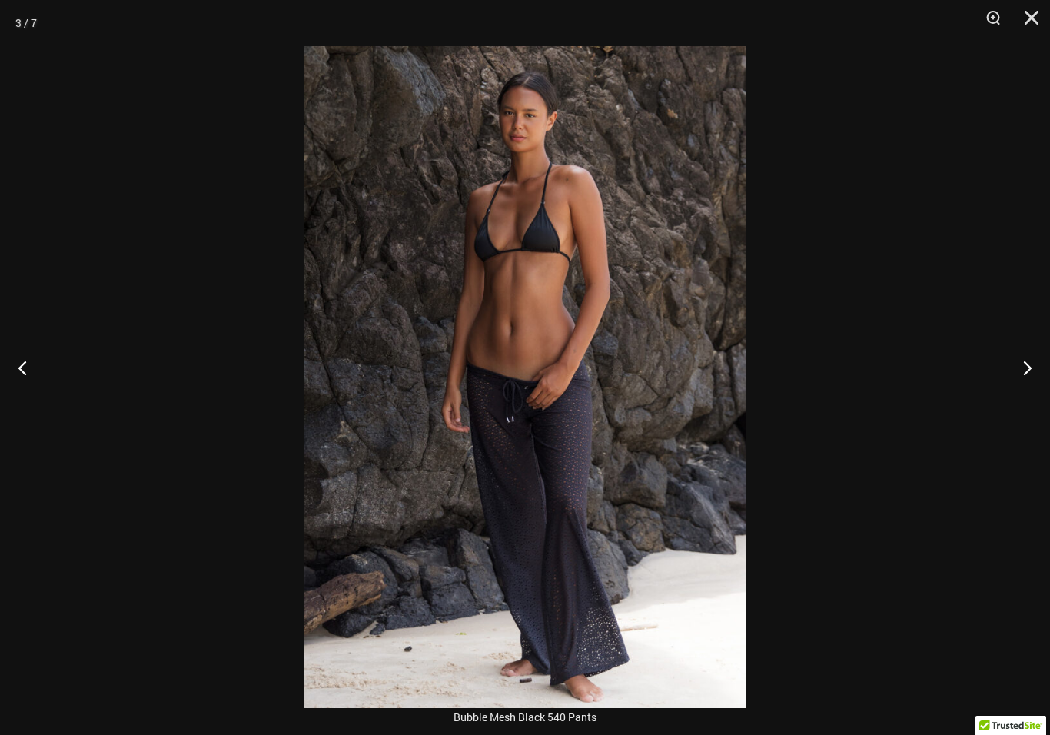
click at [1040, 22] on button "Close" at bounding box center [1026, 23] width 38 height 46
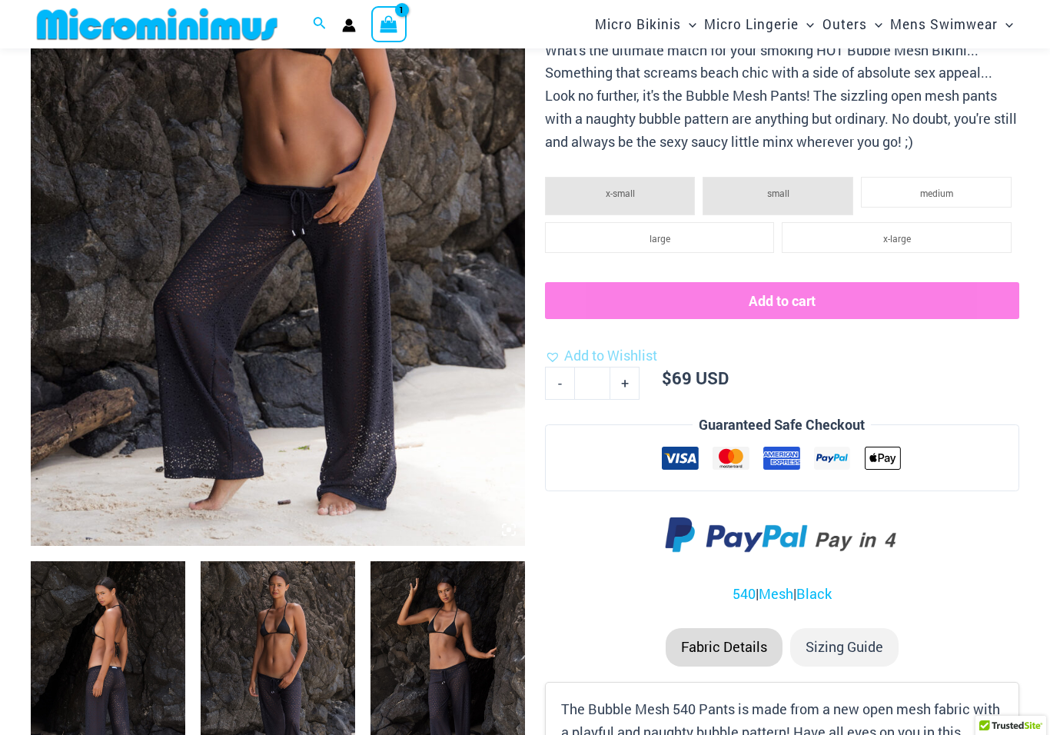
scroll to position [0, 0]
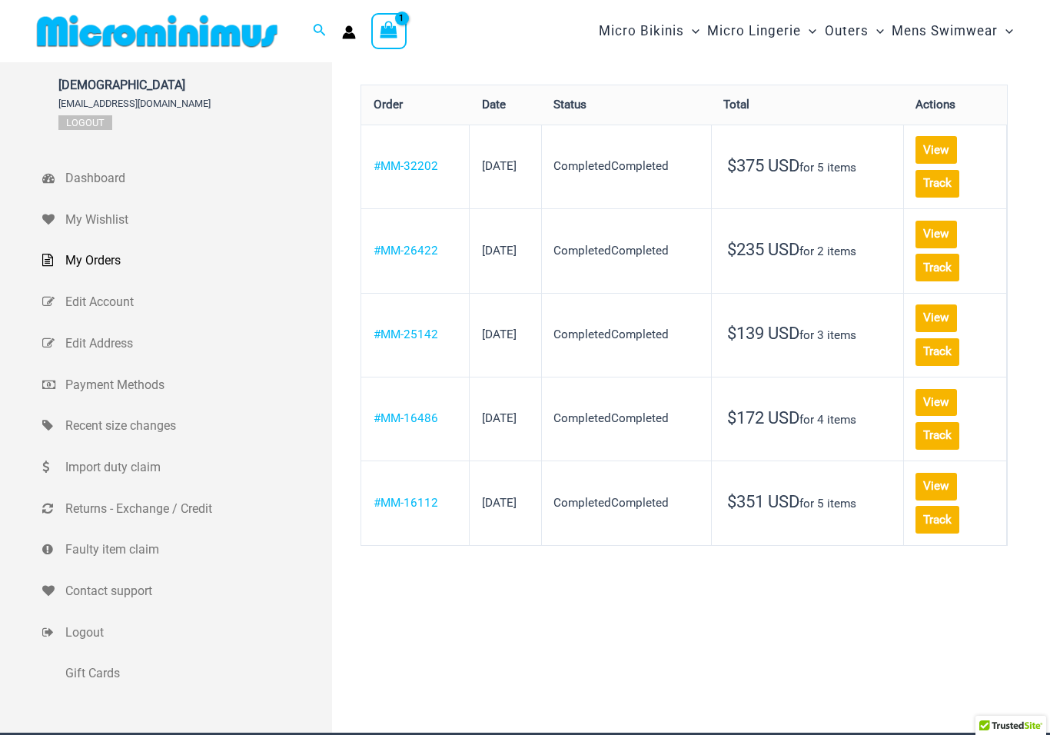
click at [916, 152] on link "View" at bounding box center [937, 150] width 42 height 28
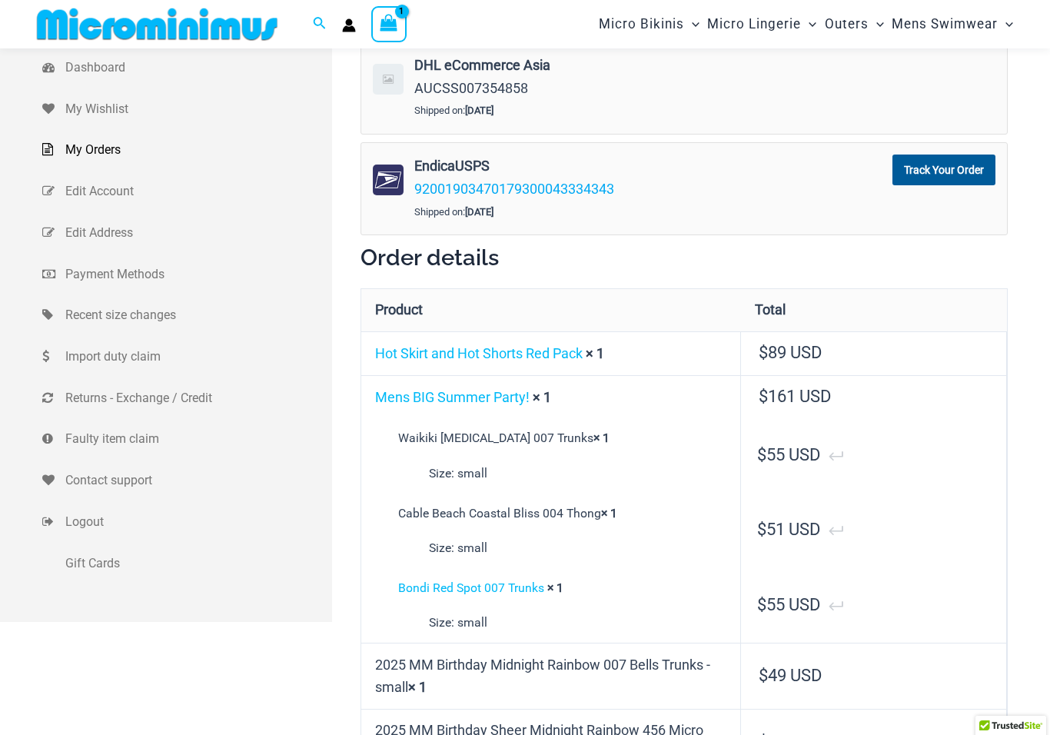
scroll to position [98, 0]
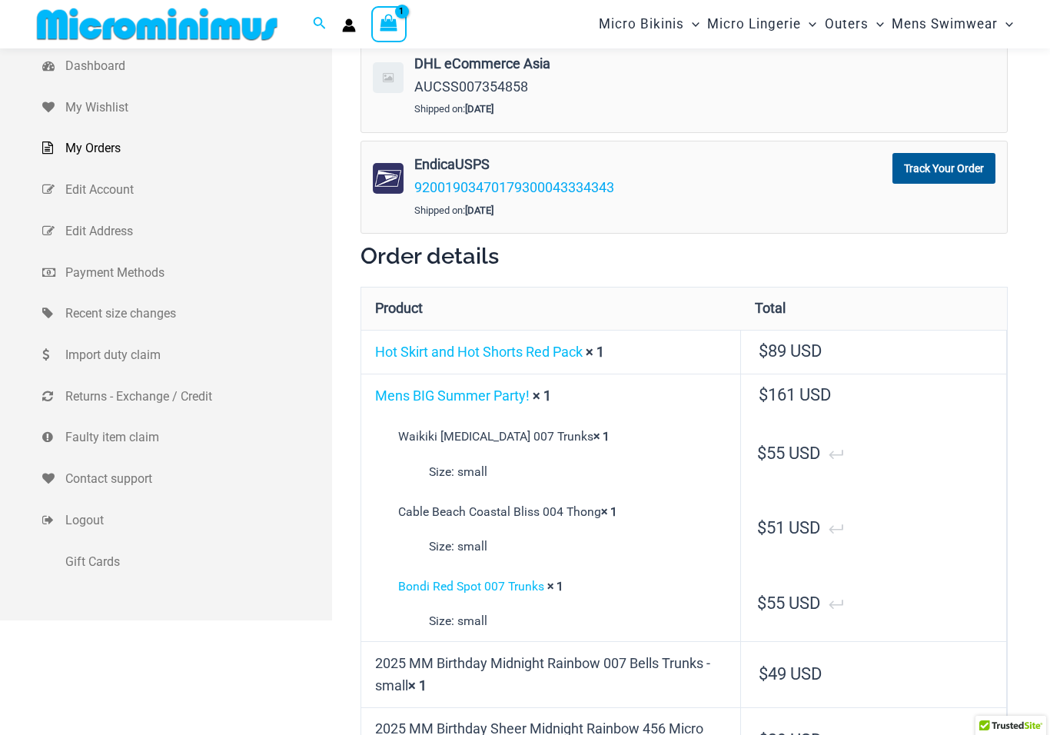
click at [115, 397] on span "Returns - Exchange / Credit" at bounding box center [196, 396] width 263 height 23
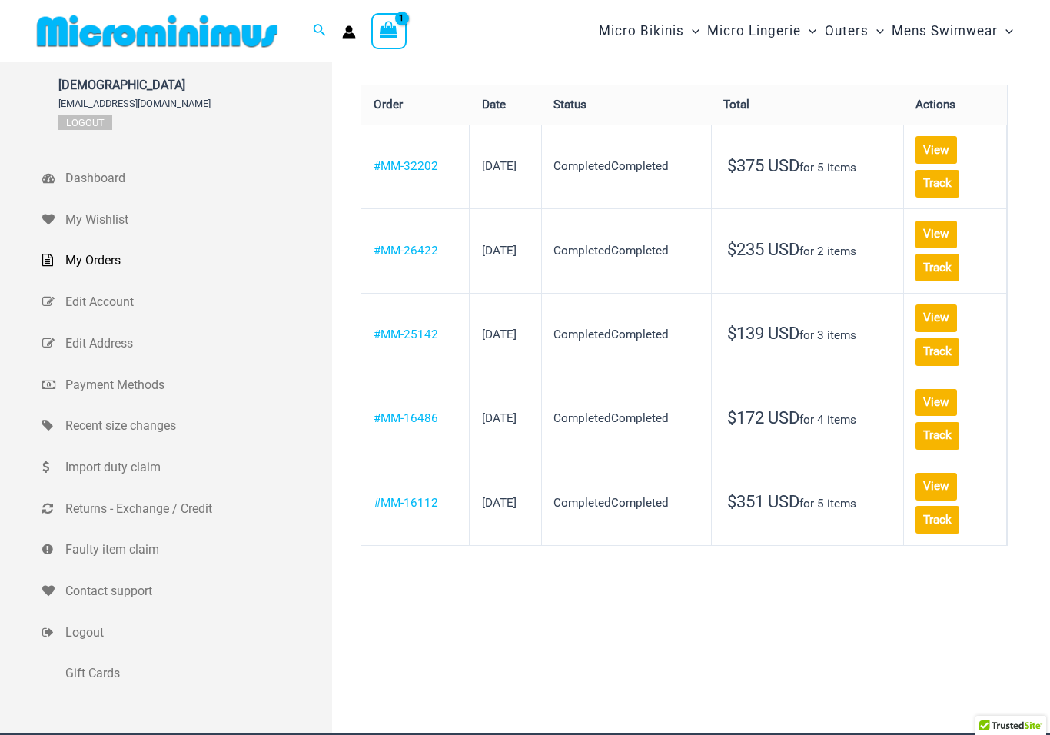
click at [916, 155] on link "View" at bounding box center [937, 150] width 42 height 28
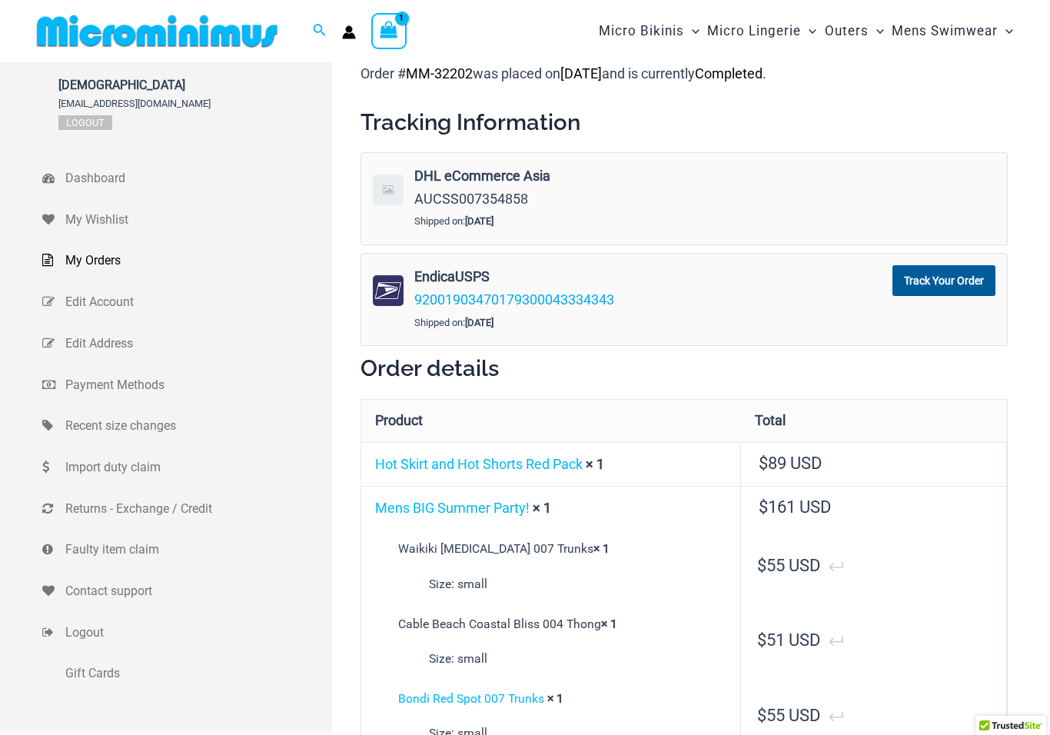
click at [105, 181] on span "Dashboard" at bounding box center [196, 178] width 263 height 23
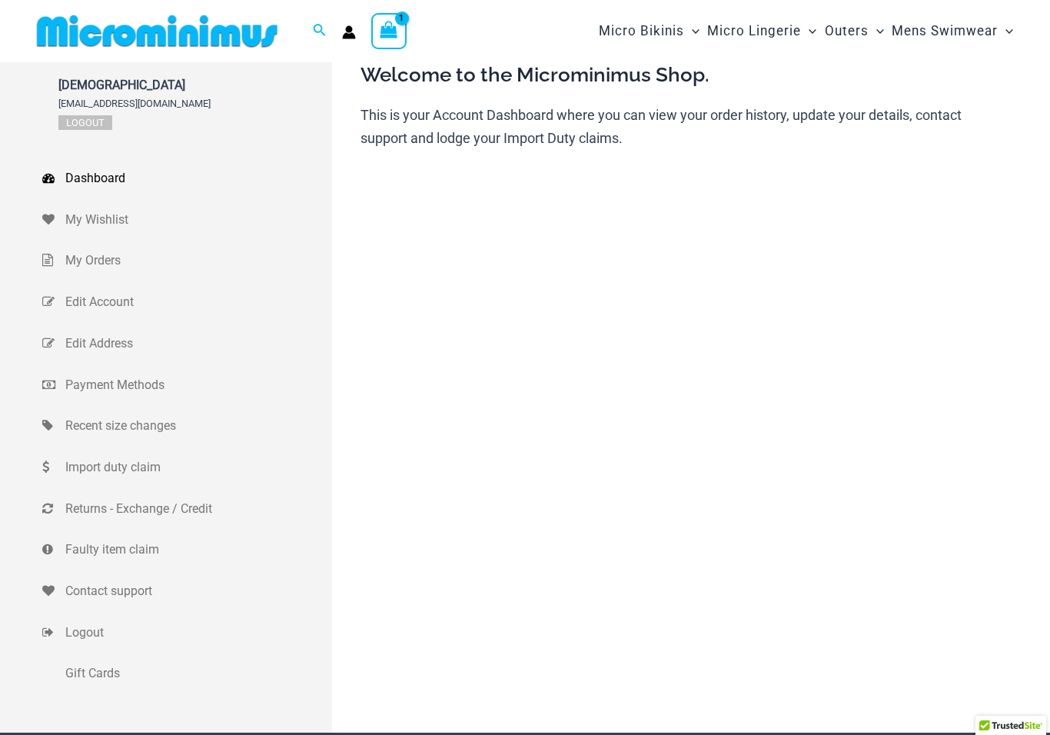
click at [93, 582] on span "Contact support" at bounding box center [196, 591] width 263 height 23
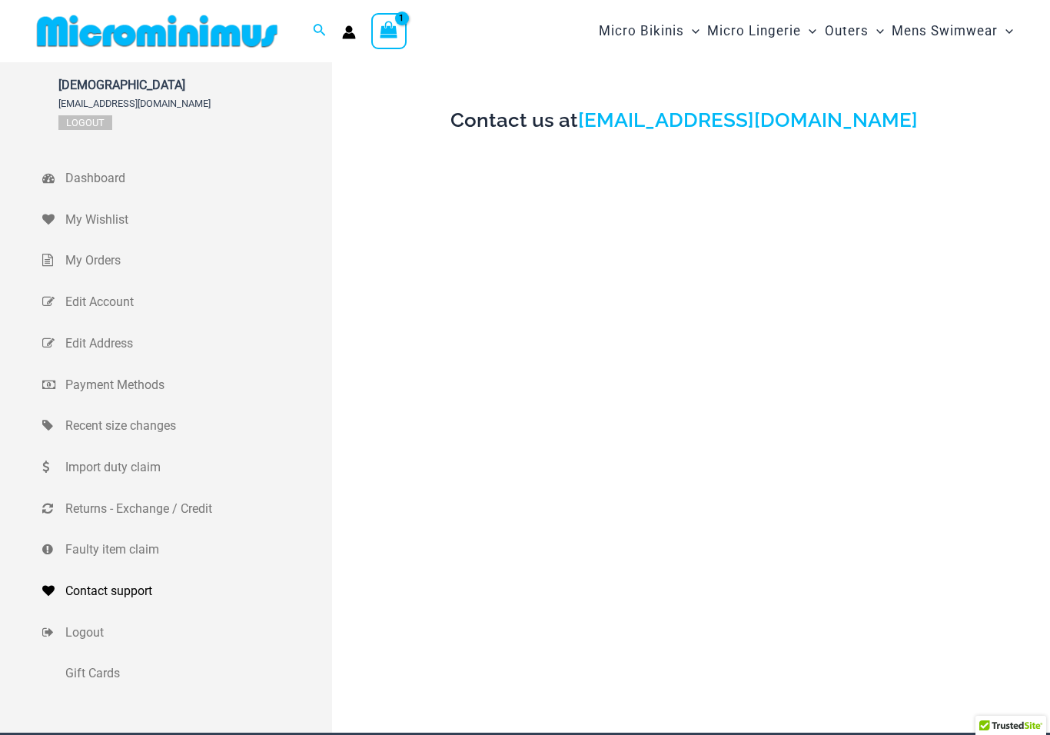
click at [827, 117] on link "[EMAIL_ADDRESS][DOMAIN_NAME]" at bounding box center [748, 119] width 340 height 23
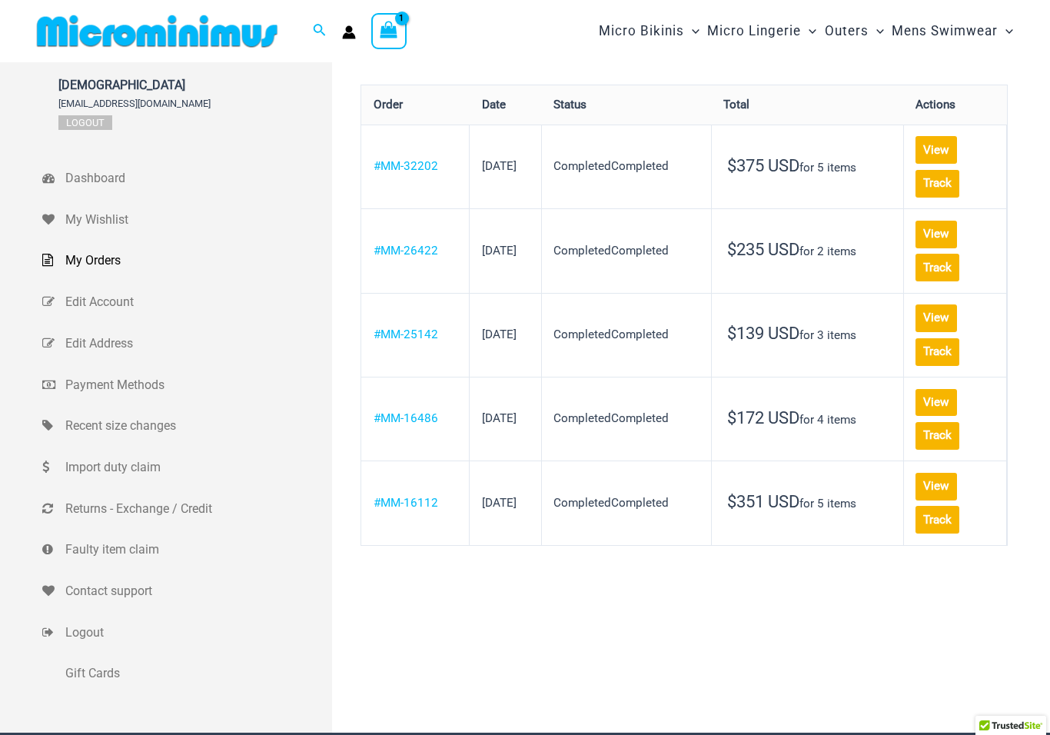
click at [916, 221] on link "View" at bounding box center [937, 235] width 42 height 28
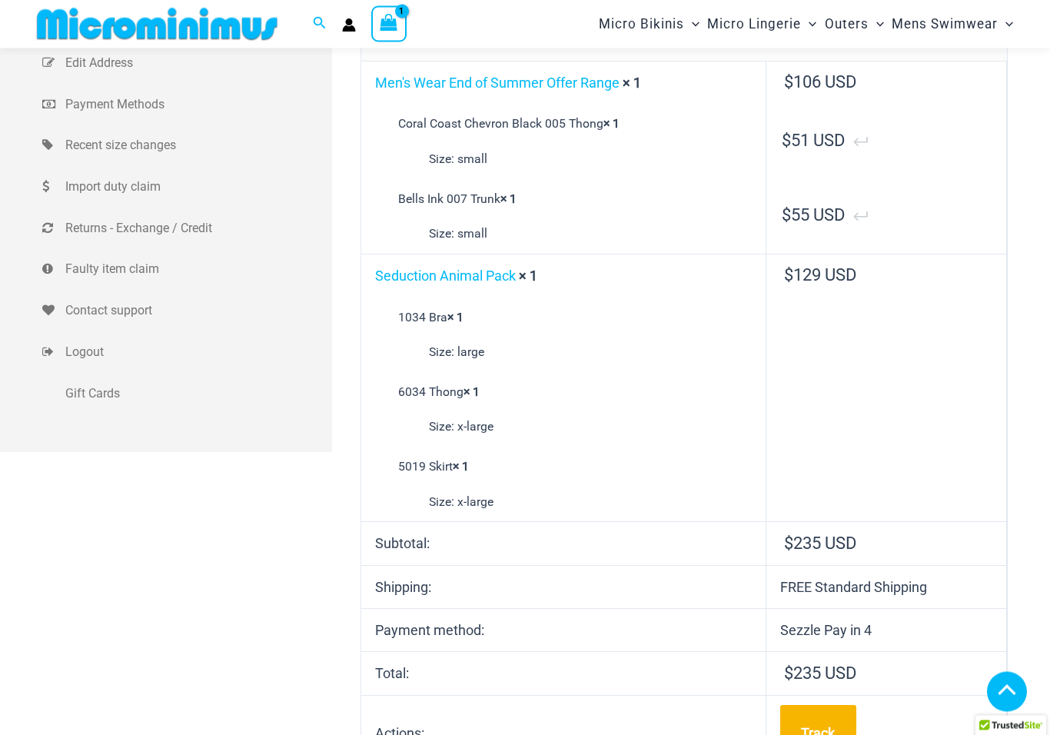
scroll to position [267, 0]
click at [424, 275] on link "Seduction Animal Pack" at bounding box center [445, 276] width 141 height 16
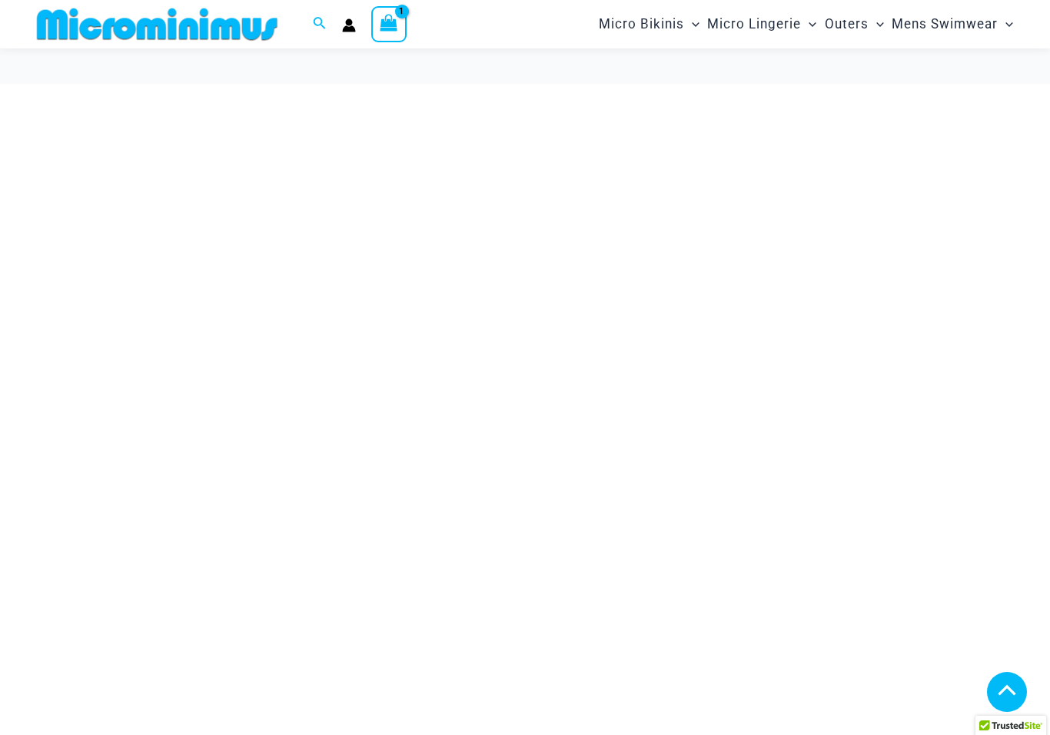
scroll to position [286, 0]
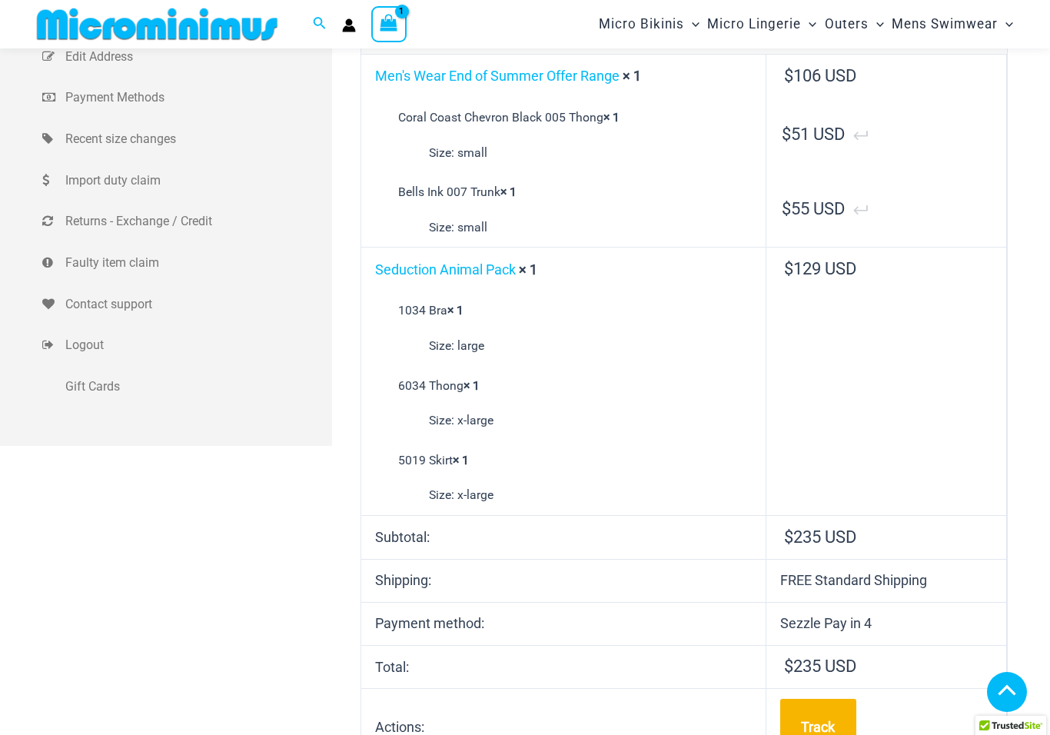
click at [401, 271] on link "Seduction Animal Pack" at bounding box center [445, 269] width 141 height 16
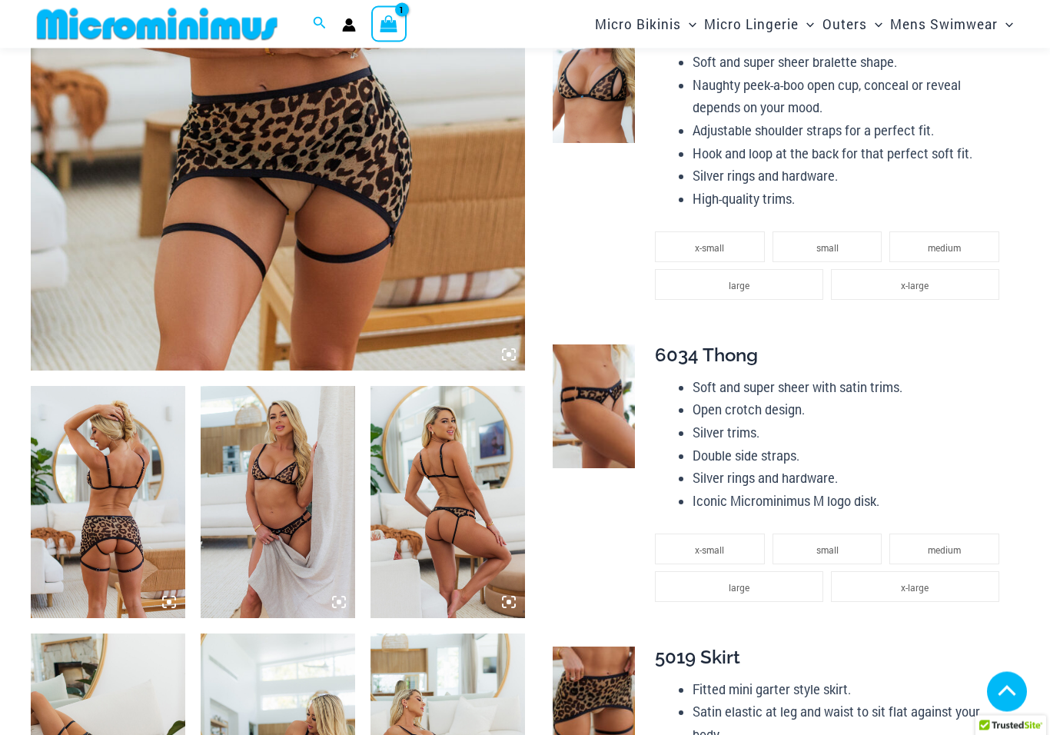
scroll to position [482, 0]
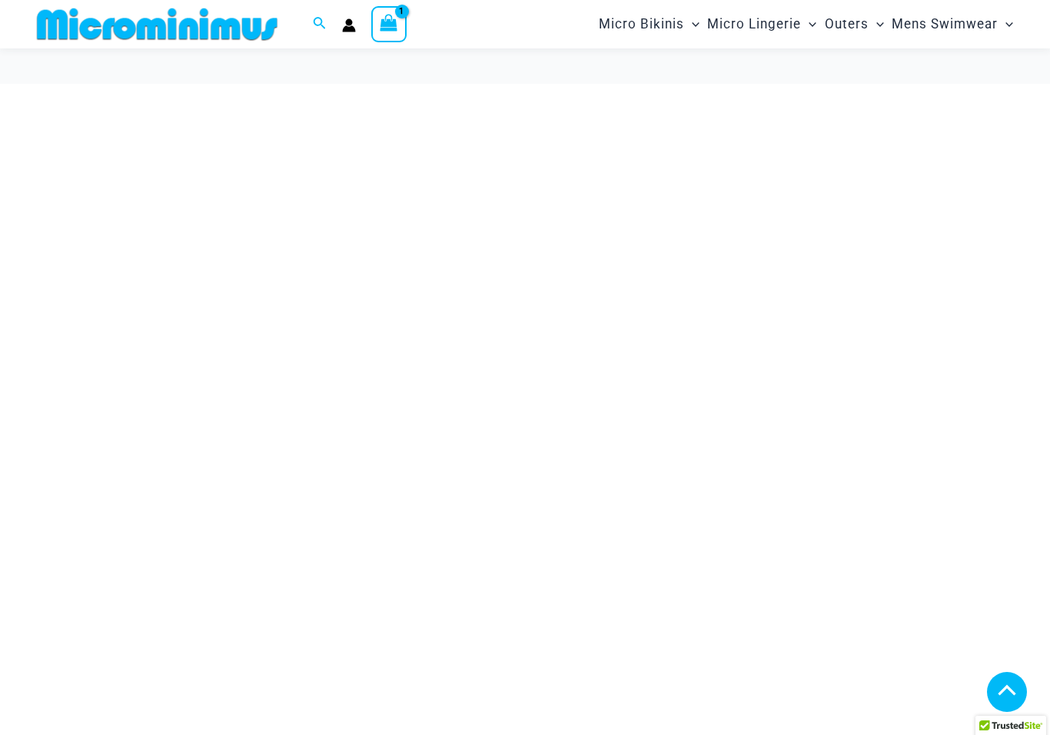
scroll to position [286, 0]
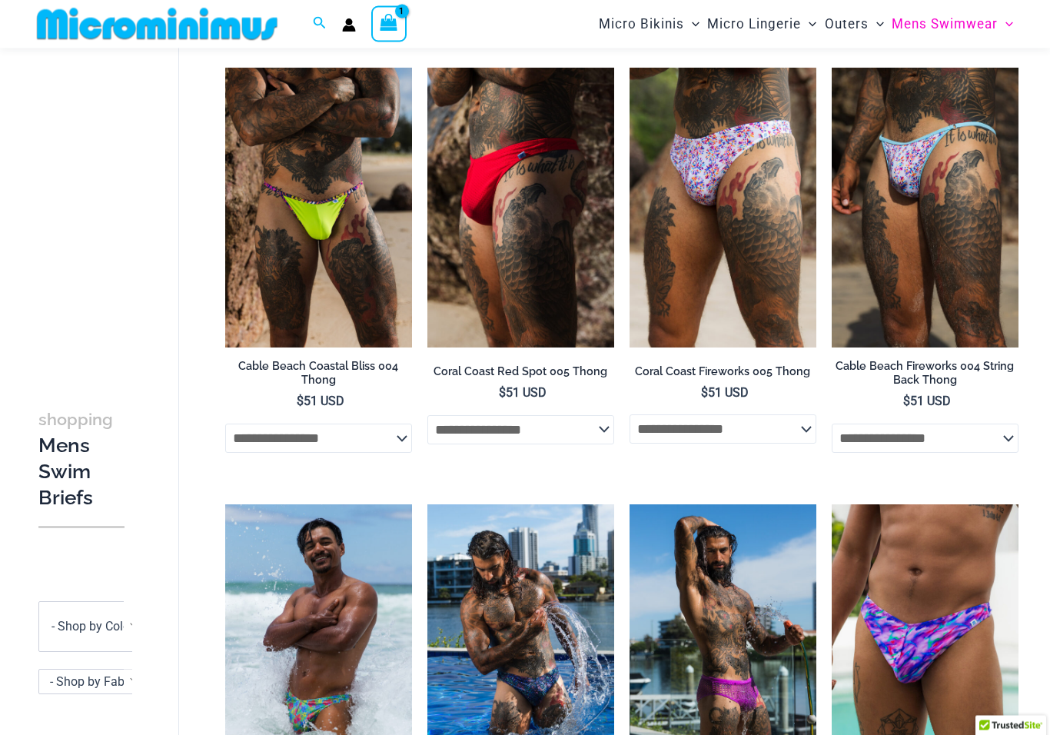
scroll to position [82, 0]
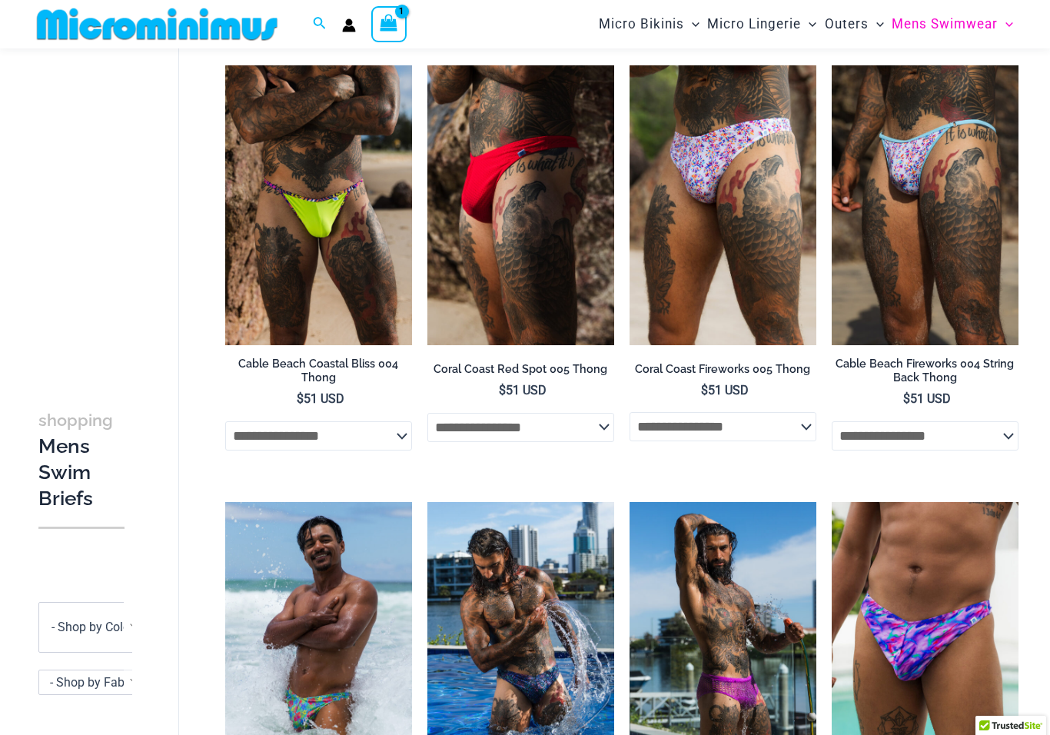
click at [225, 65] on img at bounding box center [225, 65] width 0 height 0
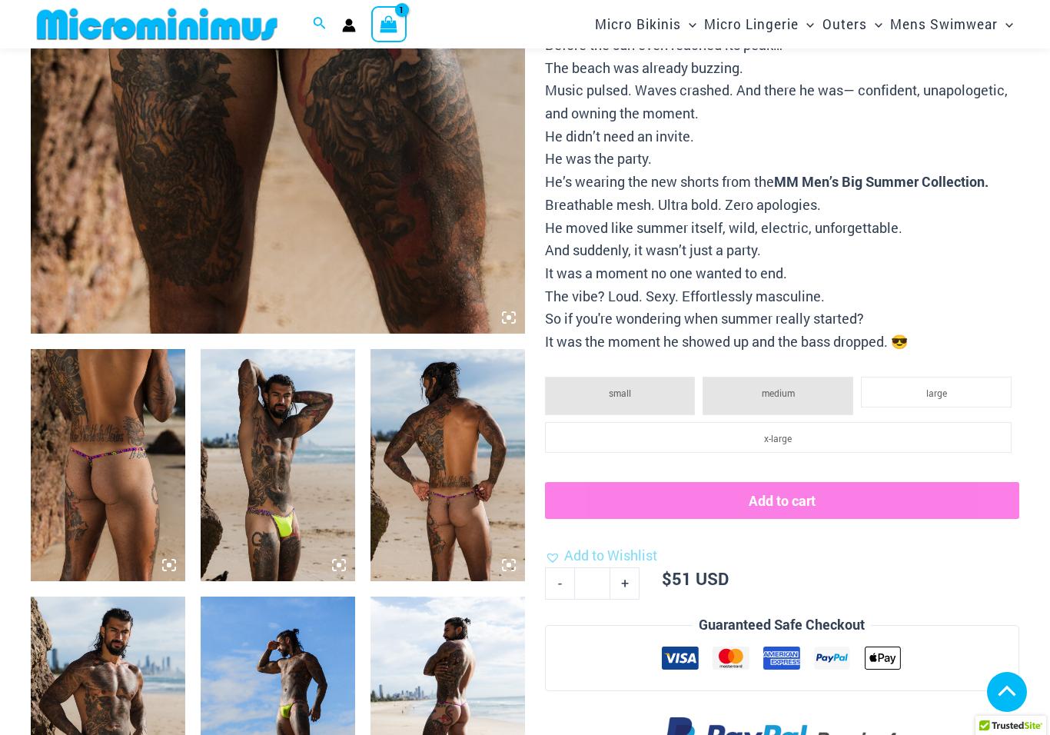
scroll to position [527, 0]
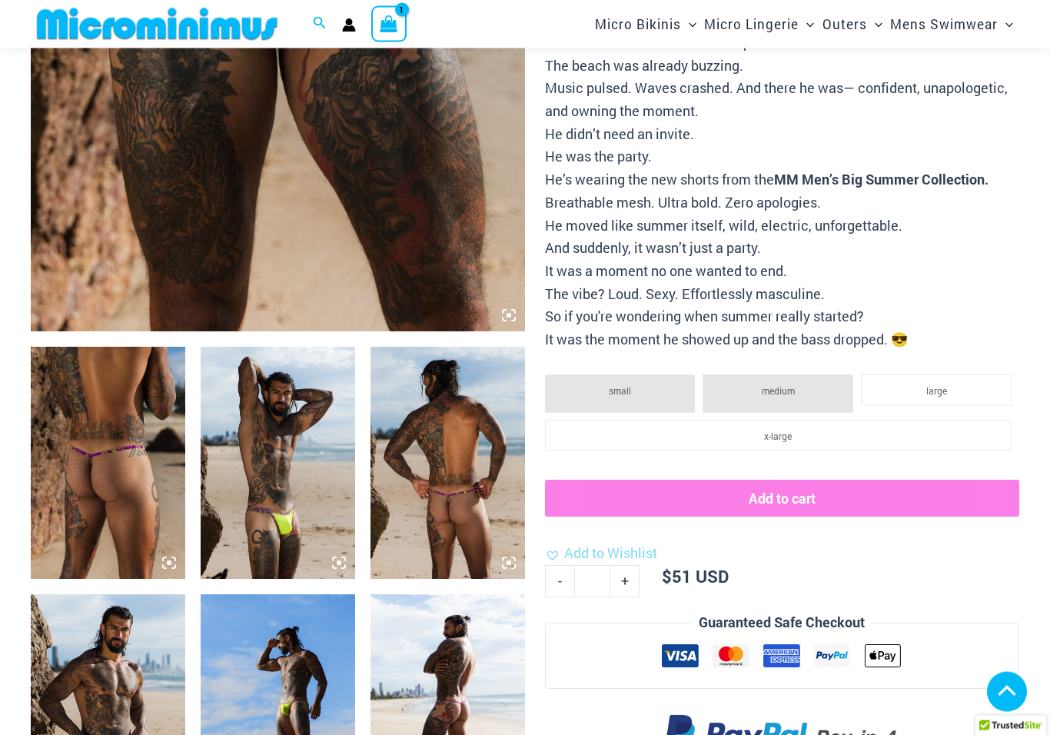
click at [101, 504] on img at bounding box center [108, 463] width 155 height 231
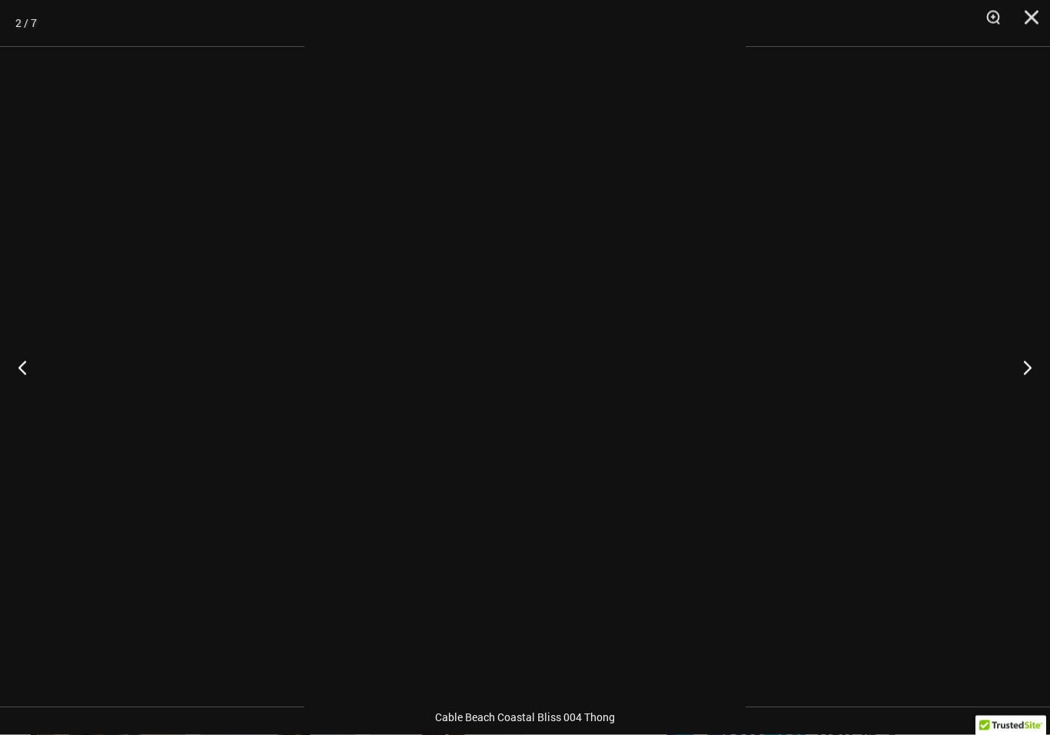
scroll to position [528, 0]
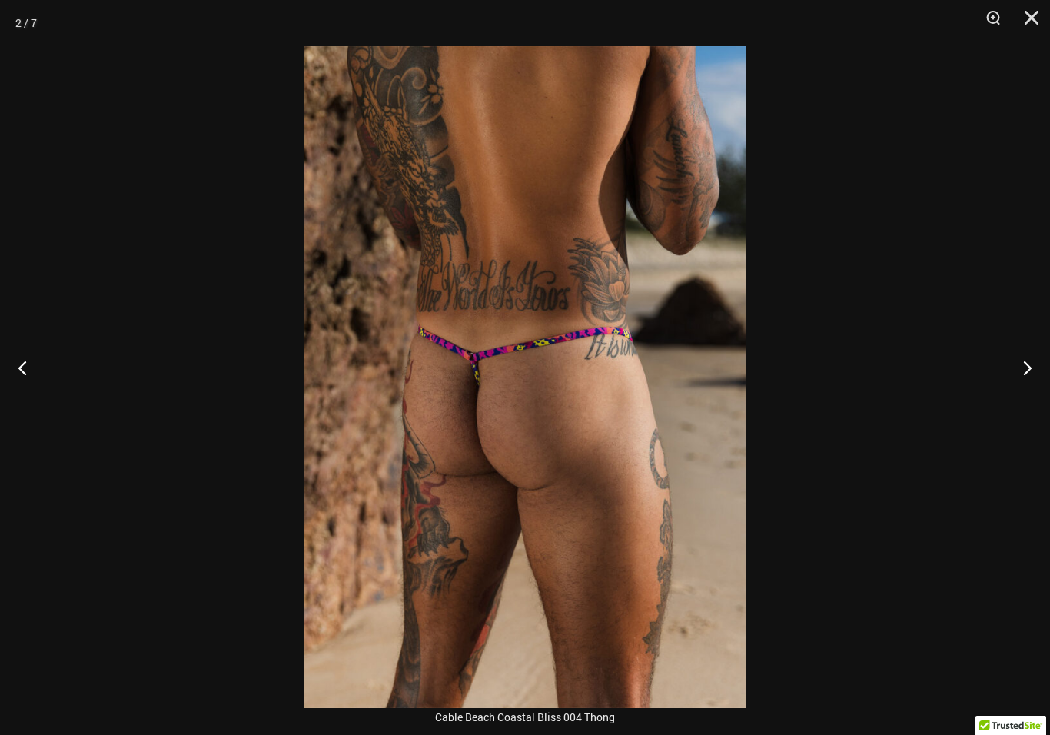
click at [1028, 383] on button "Next" at bounding box center [1022, 367] width 58 height 77
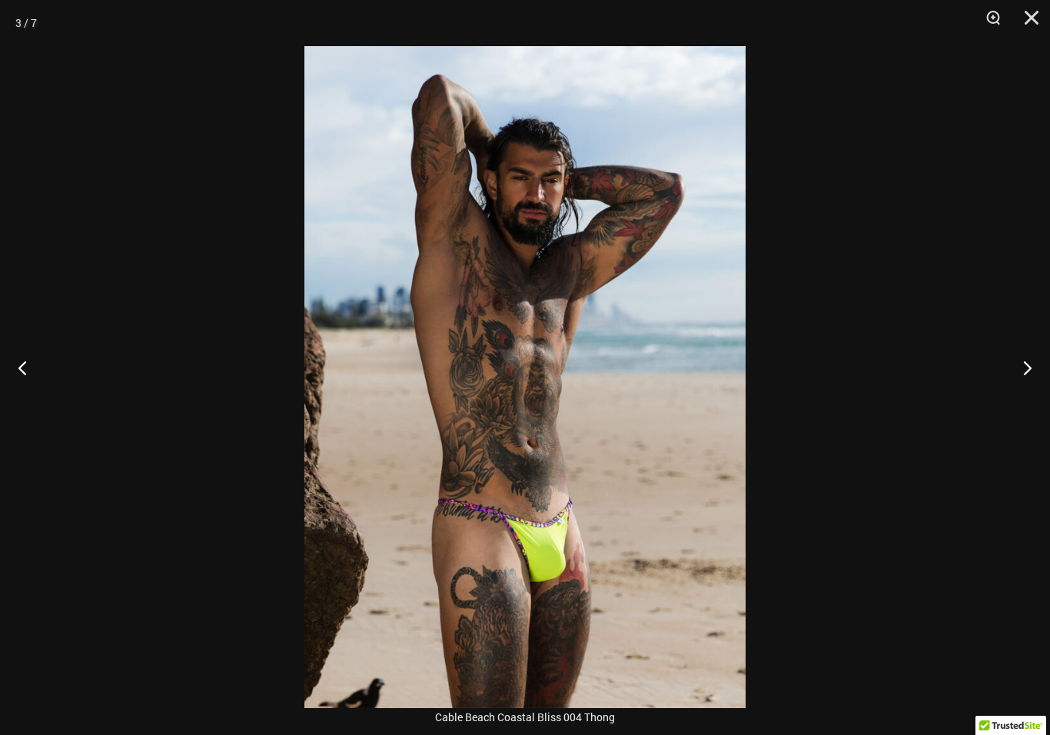
click at [1039, 369] on button "Next" at bounding box center [1022, 367] width 58 height 77
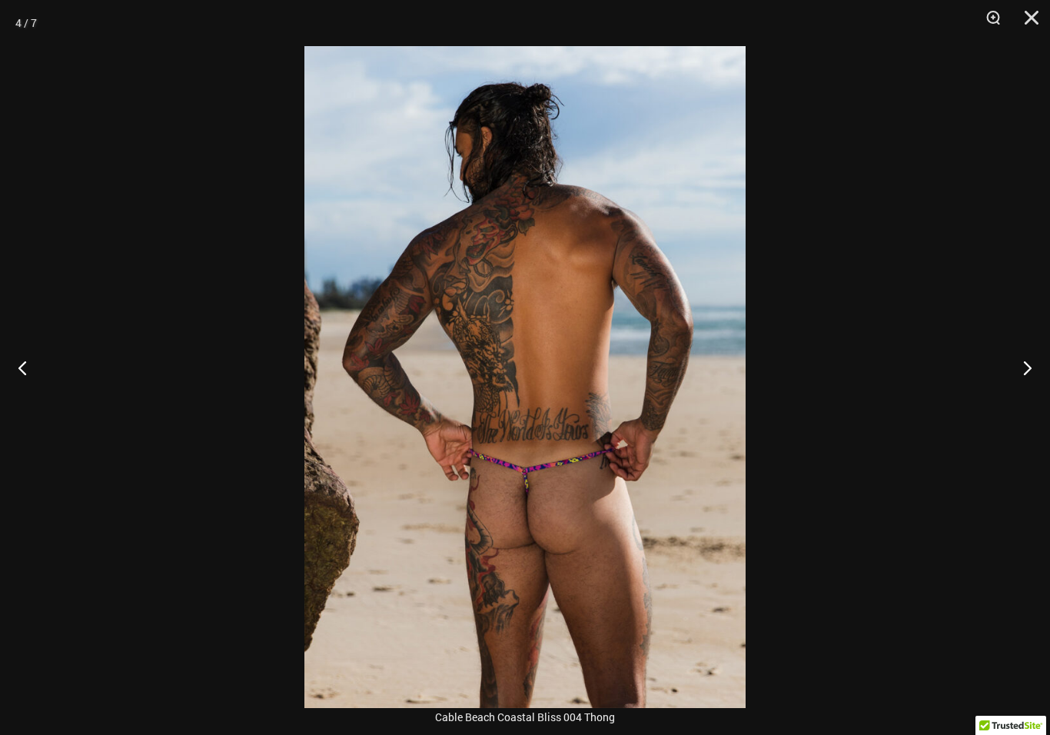
click at [1033, 364] on button "Next" at bounding box center [1022, 367] width 58 height 77
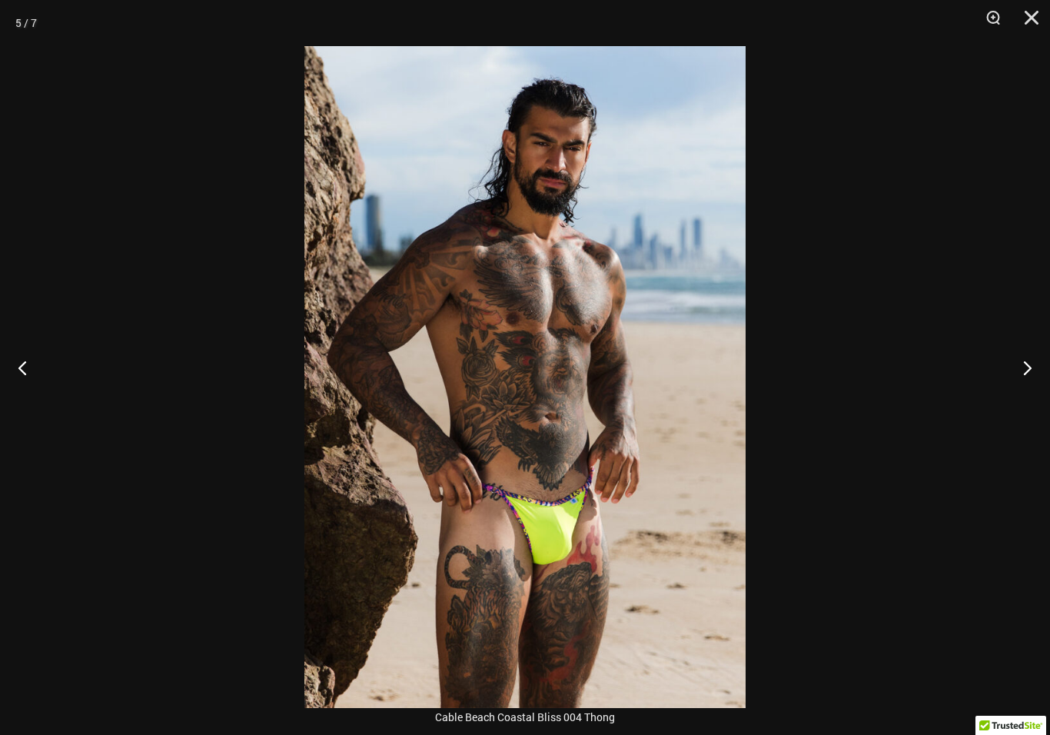
click at [1037, 363] on button "Next" at bounding box center [1022, 367] width 58 height 77
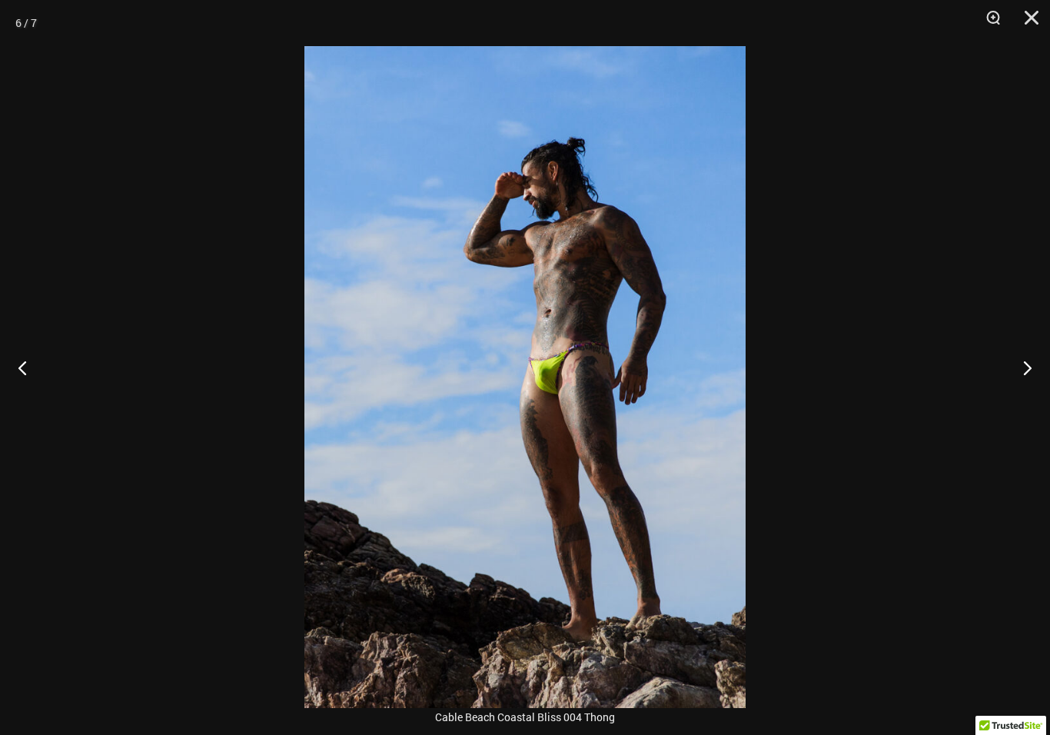
click at [1040, 365] on button "Next" at bounding box center [1022, 367] width 58 height 77
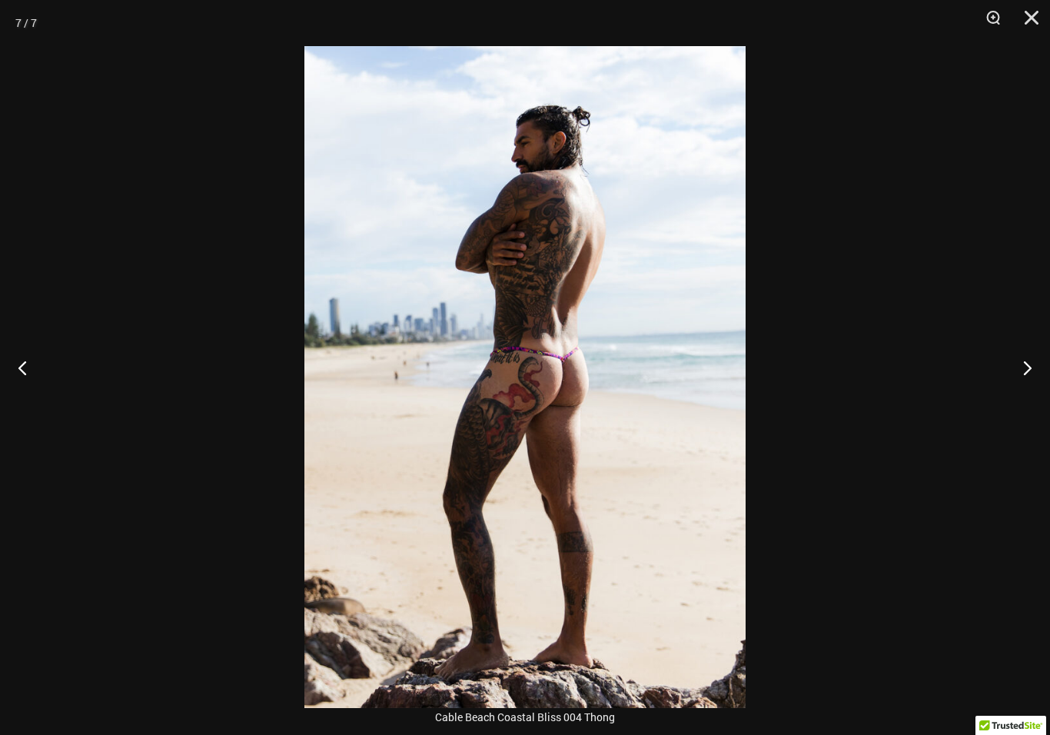
click at [1030, 369] on button "Next" at bounding box center [1022, 367] width 58 height 77
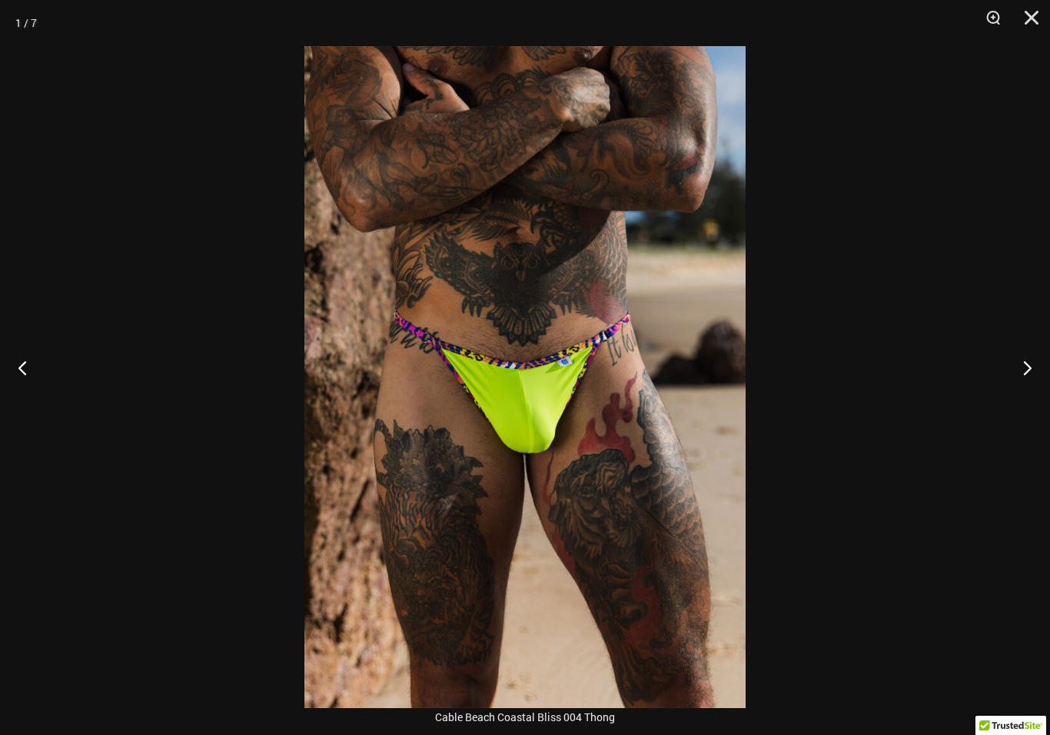
click at [1031, 371] on button "Next" at bounding box center [1022, 367] width 58 height 77
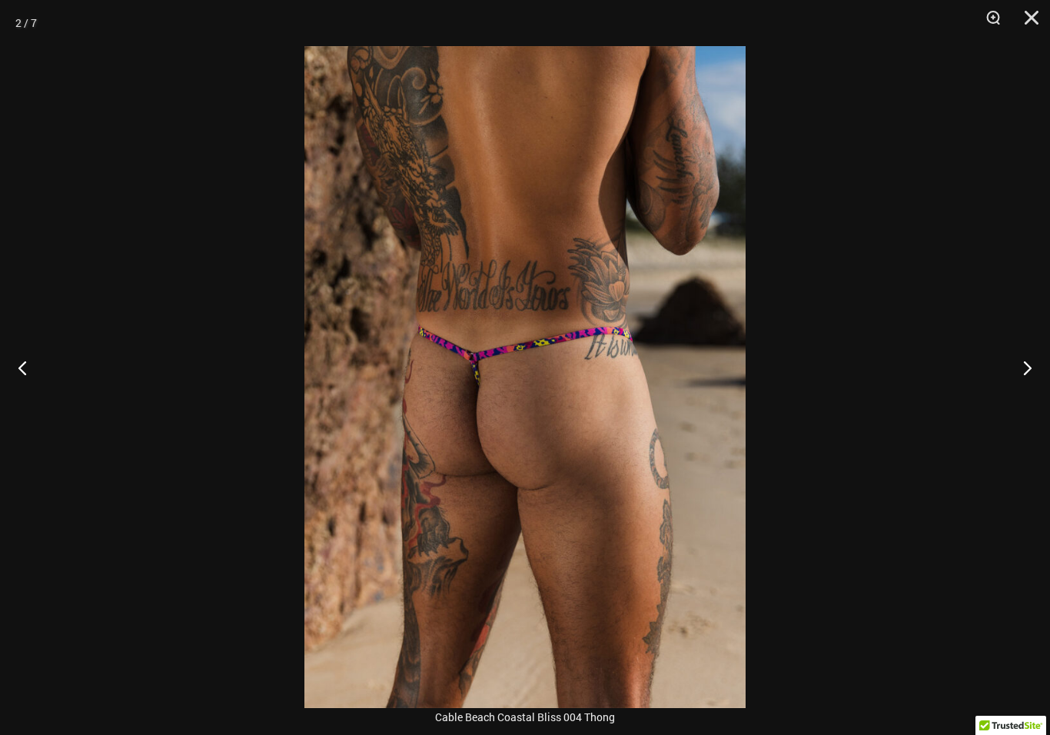
click at [1030, 371] on button "Next" at bounding box center [1022, 367] width 58 height 77
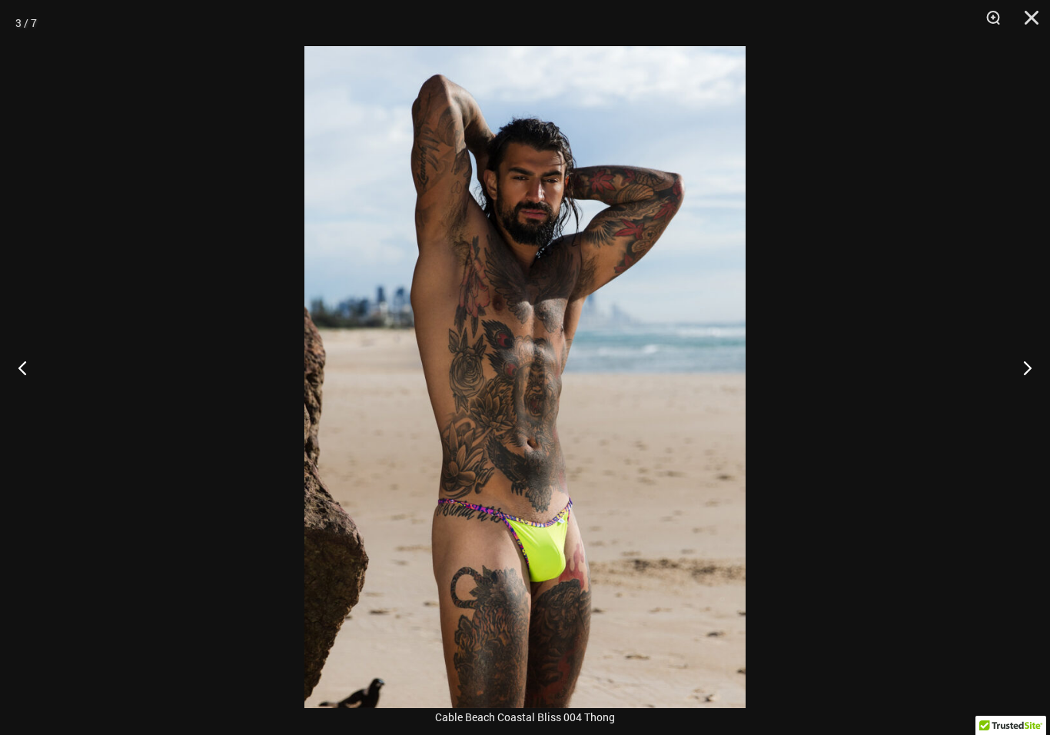
click at [56, 406] on button "Previous" at bounding box center [29, 367] width 58 height 77
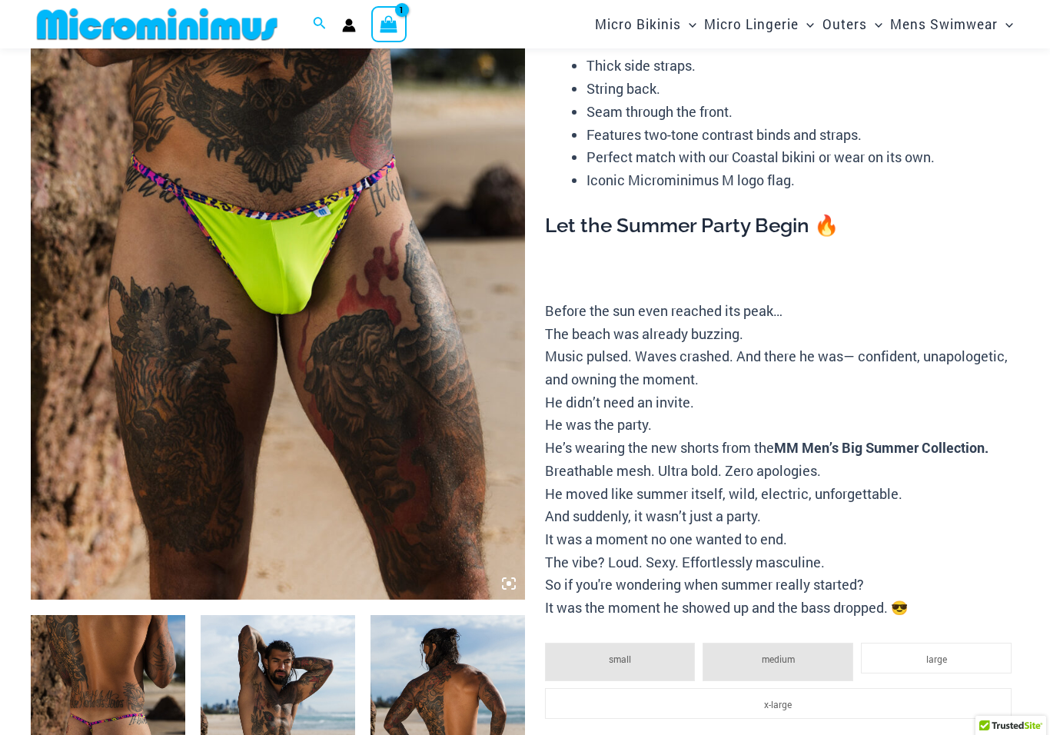
scroll to position [0, 0]
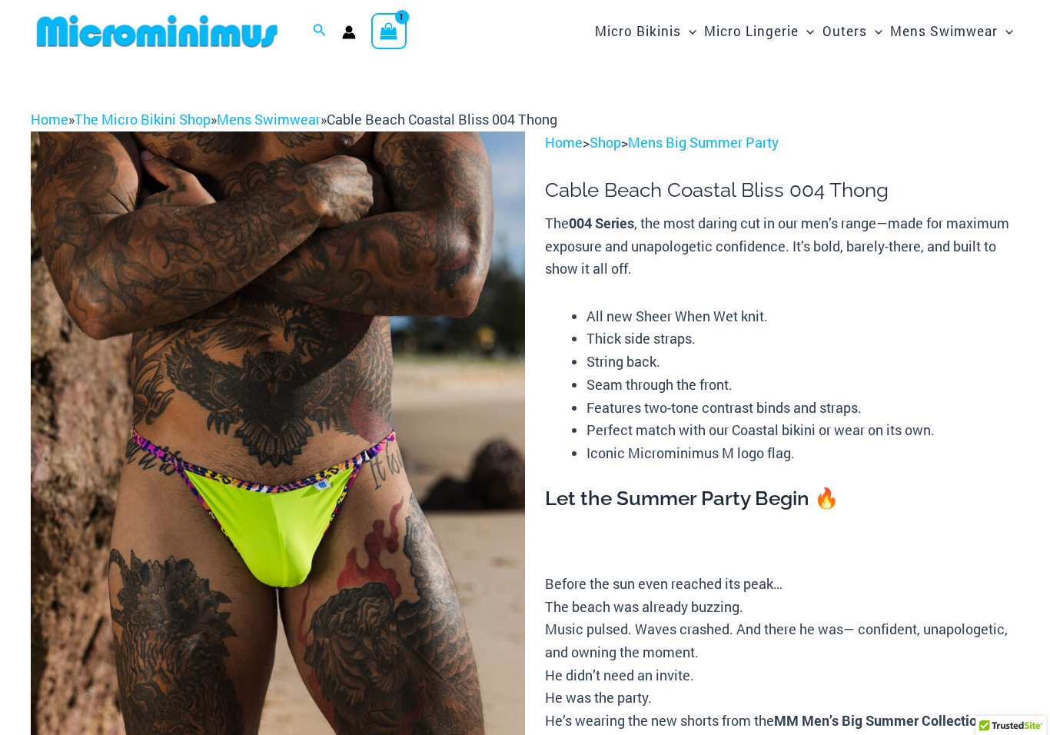
click at [398, 30] on icon "View Shopping Cart, 1 items" at bounding box center [389, 31] width 18 height 18
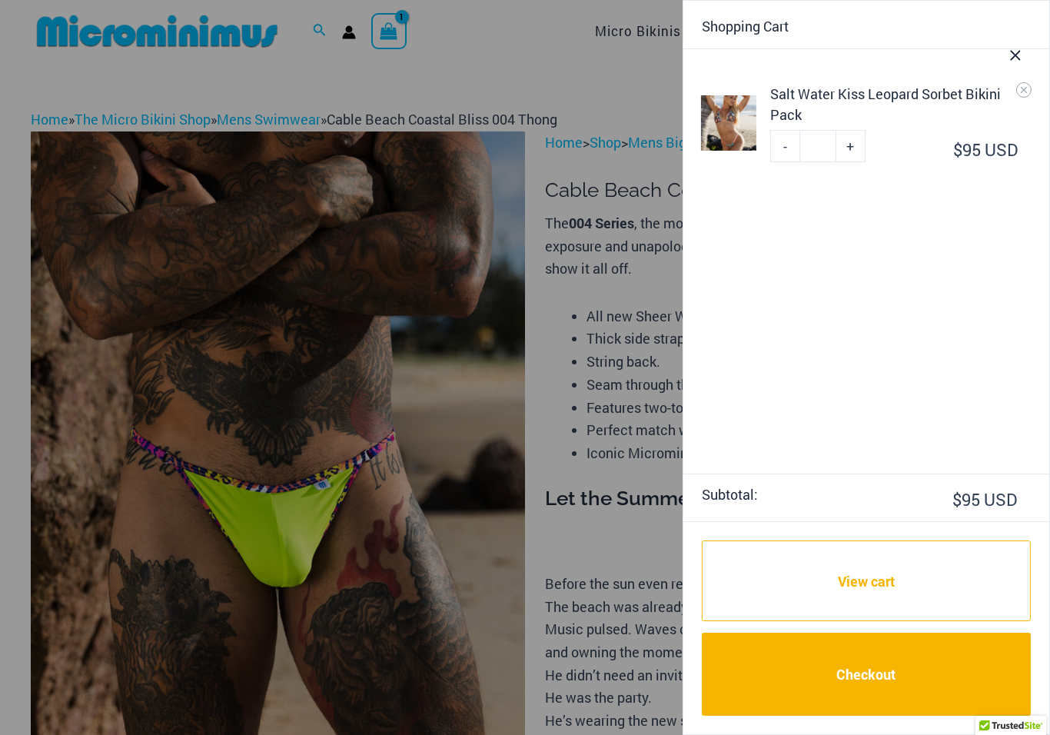
click at [919, 101] on div "Salt Water Kiss Leopard Sorbet Bikini Pack" at bounding box center [901, 105] width 261 height 42
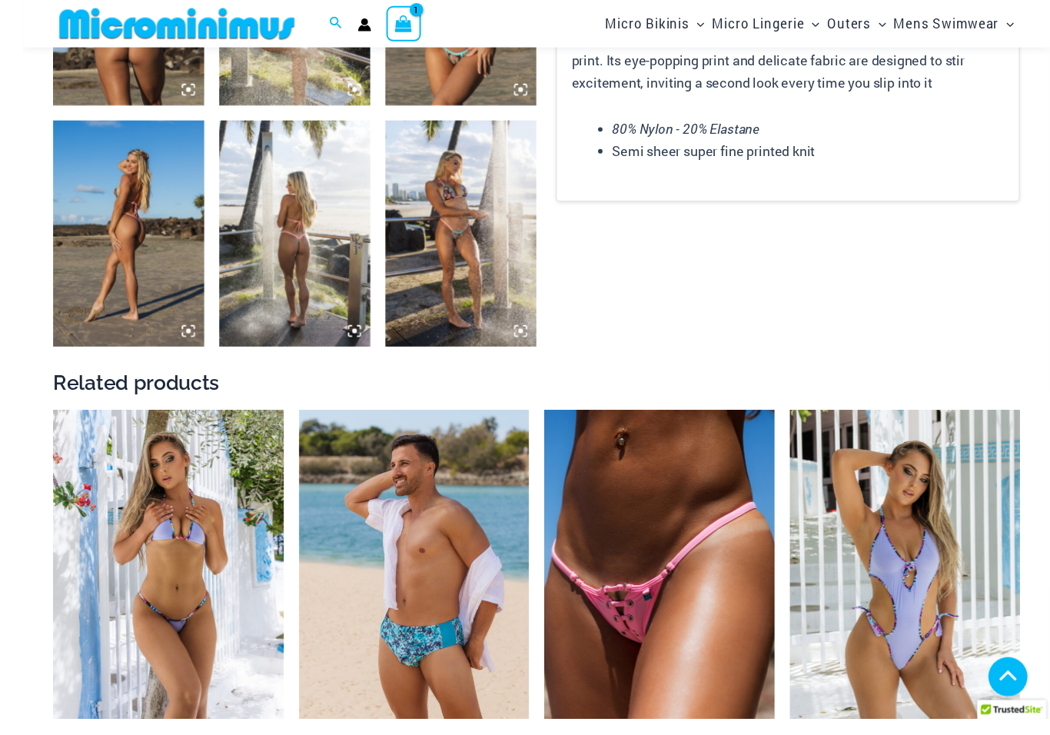
scroll to position [1091, 0]
